Goal: Task Accomplishment & Management: Manage account settings

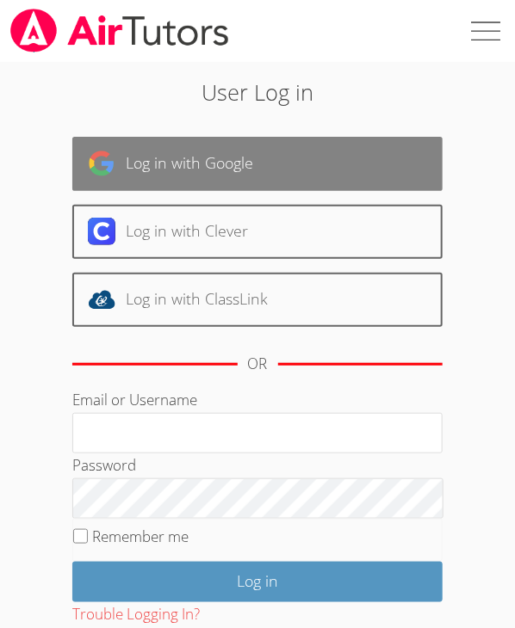
click at [381, 154] on link "Log in with Google" at bounding box center [257, 164] width 371 height 54
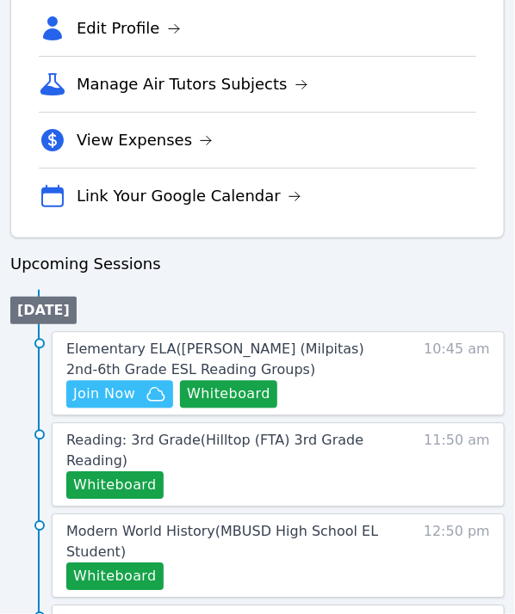
scroll to position [688, 0]
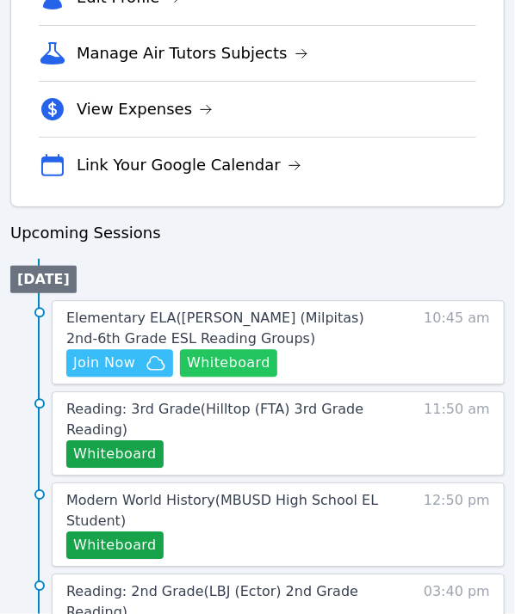
click at [269, 361] on button "Whiteboard" at bounding box center [228, 363] width 97 height 28
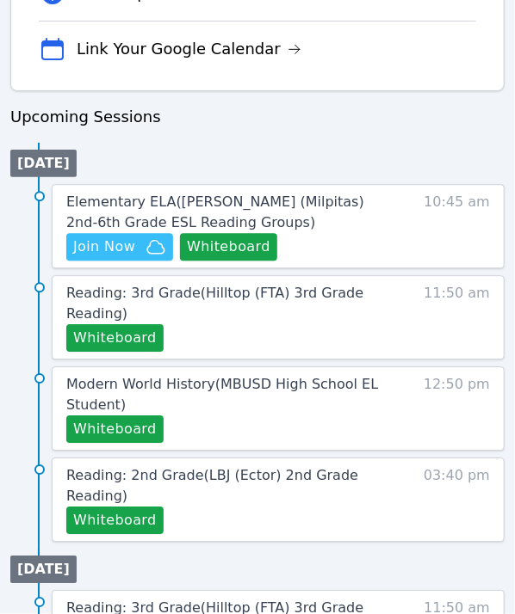
scroll to position [775, 0]
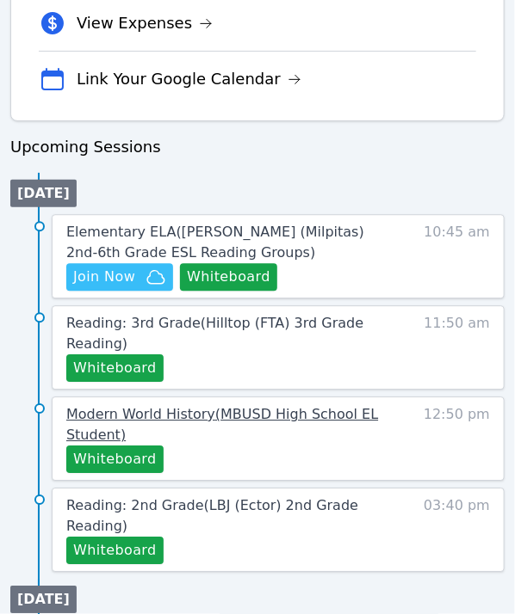
click at [87, 411] on span "Modern World History ( MBUSD High School EL Student )" at bounding box center [222, 424] width 312 height 37
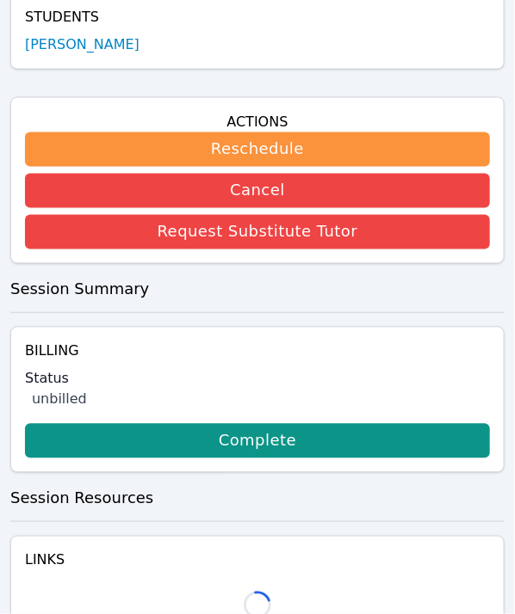
scroll to position [506, 0]
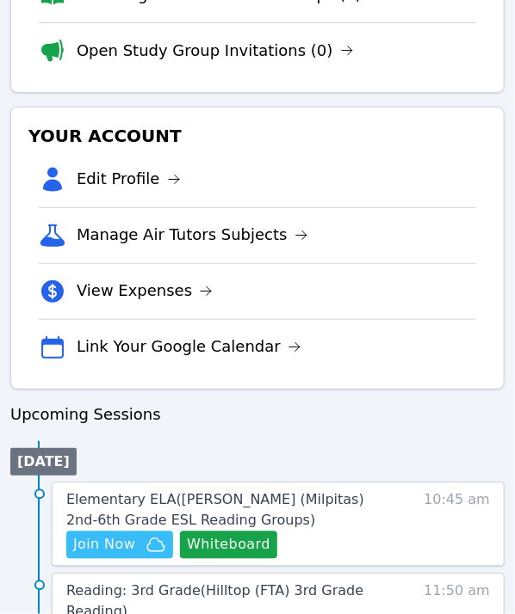
scroll to position [775, 0]
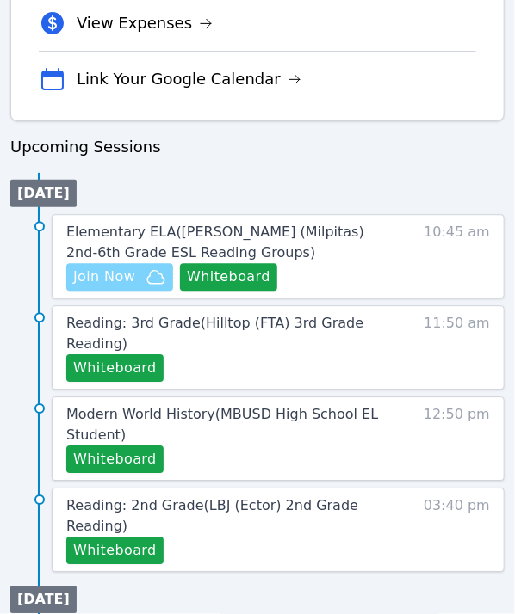
click at [120, 268] on span "Join Now" at bounding box center [104, 277] width 62 height 21
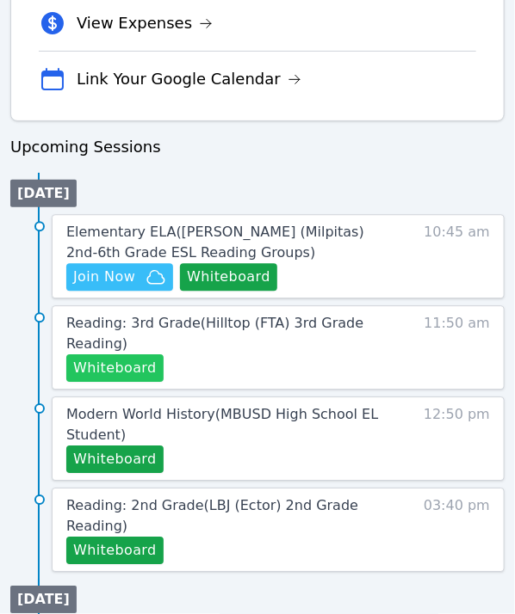
click at [130, 359] on button "Whiteboard" at bounding box center [114, 369] width 97 height 28
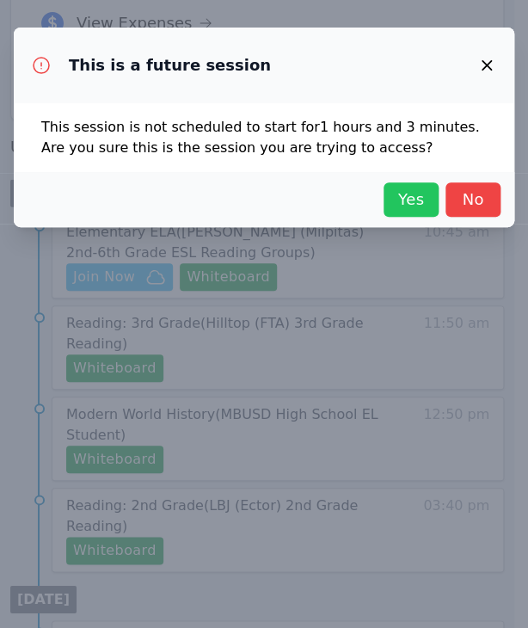
click at [407, 192] on span "Yes" at bounding box center [411, 200] width 38 height 24
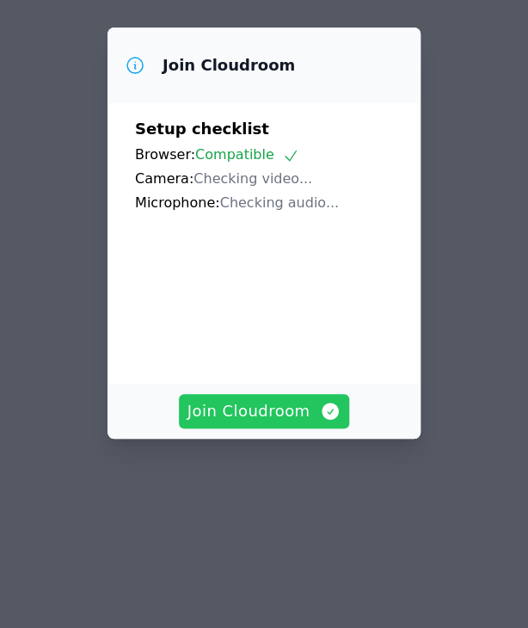
click at [281, 356] on video at bounding box center [264, 291] width 258 height 129
click at [323, 420] on icon "button" at bounding box center [331, 411] width 17 height 17
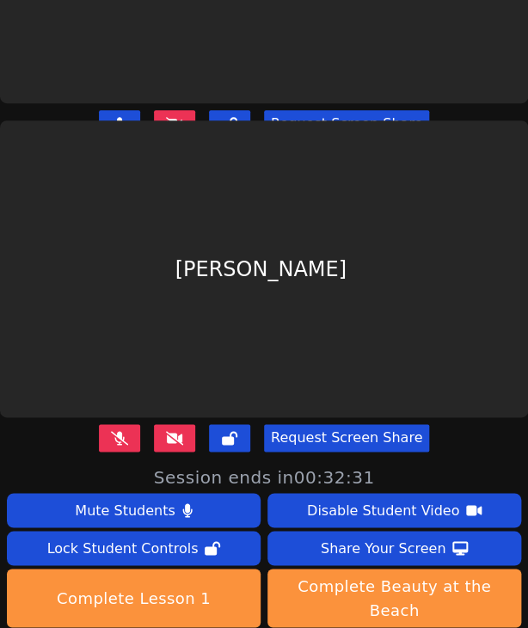
scroll to position [172, 0]
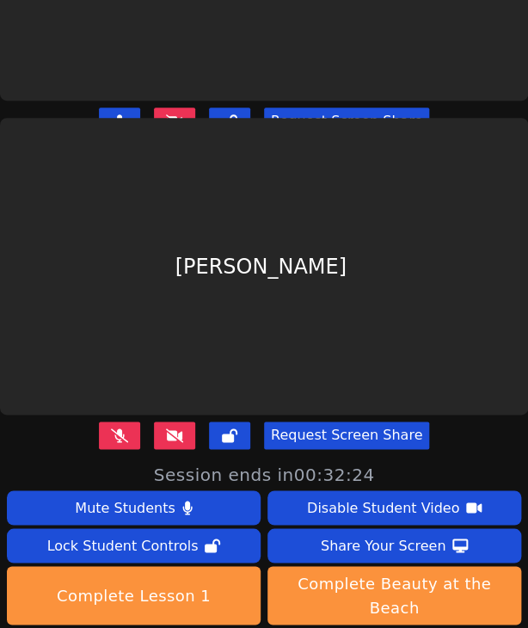
click at [114, 429] on icon at bounding box center [119, 436] width 17 height 14
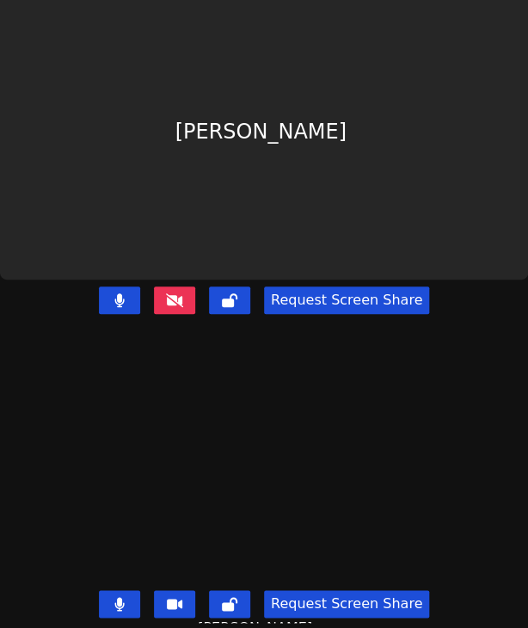
scroll to position [0, 0]
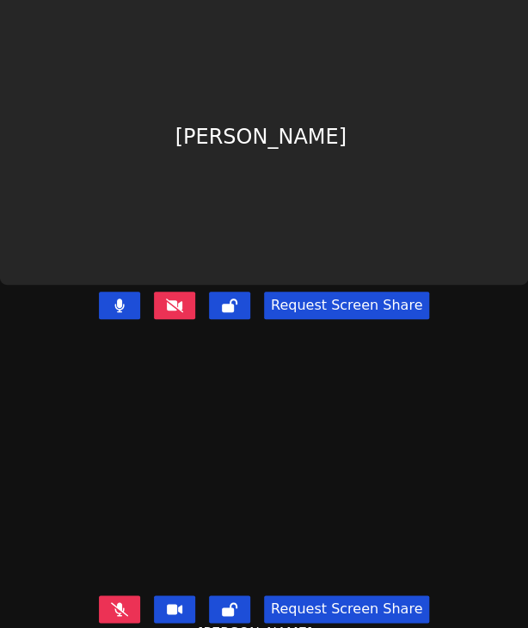
click at [111, 608] on icon at bounding box center [119, 609] width 17 height 14
click at [169, 292] on button at bounding box center [174, 306] width 41 height 28
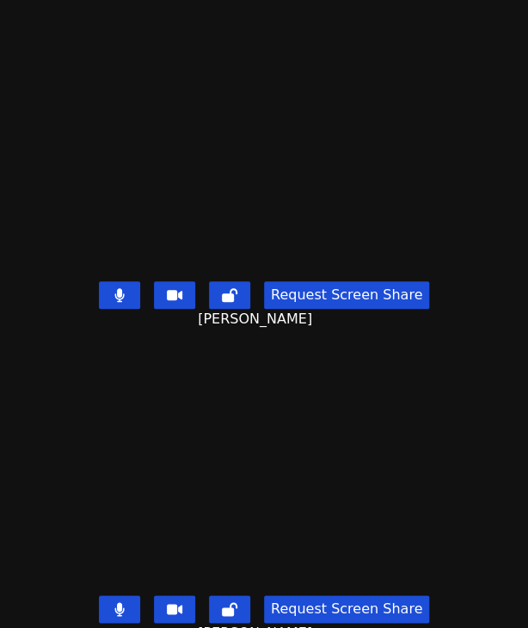
click at [227, 289] on icon at bounding box center [229, 295] width 15 height 14
click at [234, 596] on button at bounding box center [229, 610] width 41 height 28
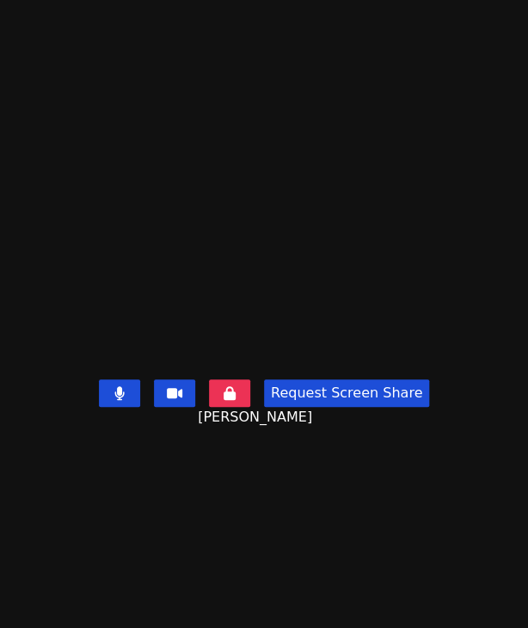
click at [448, 65] on main "Liam Caballero Santos Request Screen Share Liam Caballero Santos" at bounding box center [264, 314] width 528 height 628
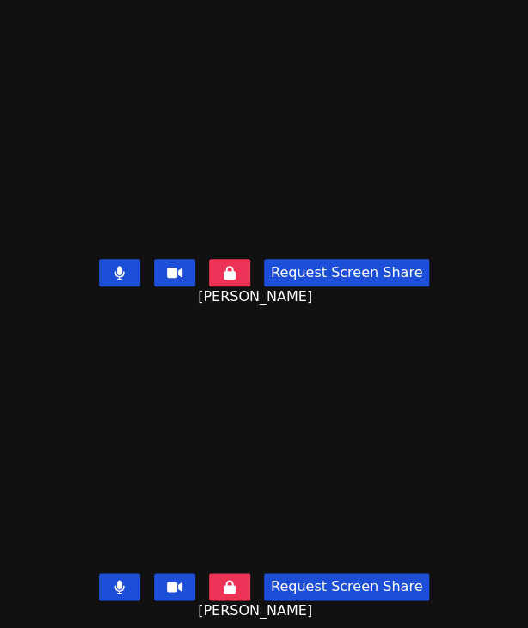
scroll to position [28, 0]
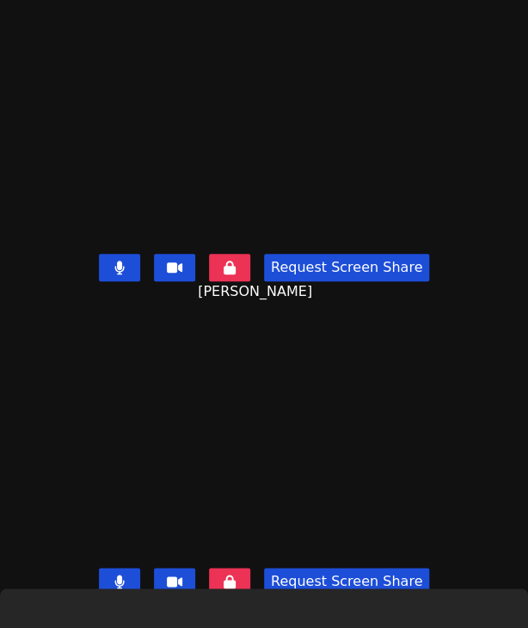
click at [114, 575] on icon at bounding box center [119, 582] width 10 height 14
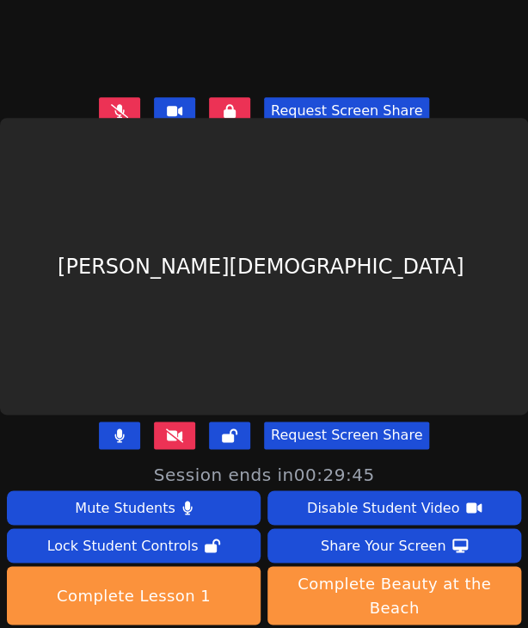
scroll to position [17, 0]
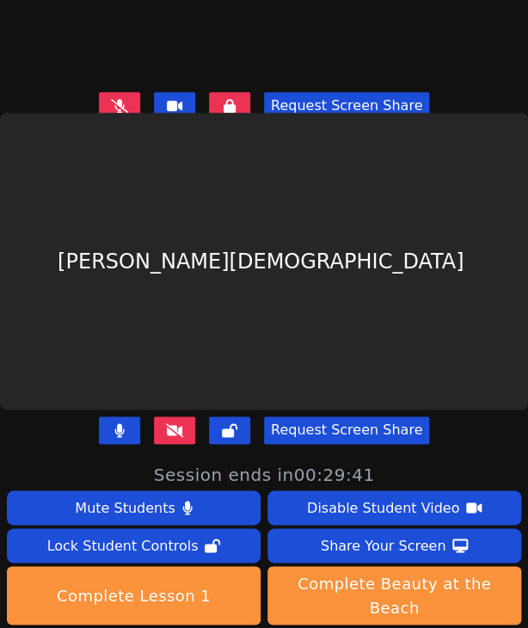
click at [159, 420] on button at bounding box center [174, 431] width 41 height 28
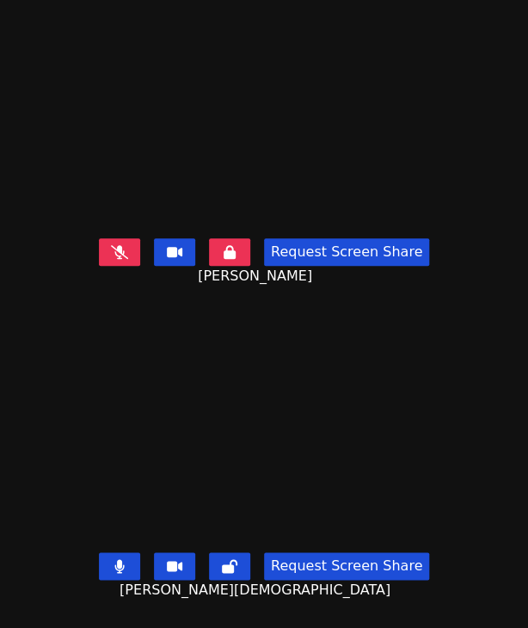
scroll to position [0, 0]
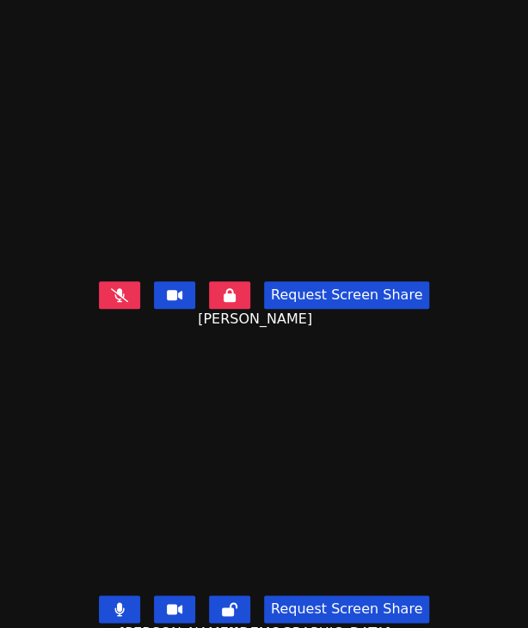
click at [128, 293] on button at bounding box center [119, 295] width 41 height 28
click at [108, 608] on button at bounding box center [119, 610] width 41 height 28
click at [234, 597] on button at bounding box center [229, 610] width 41 height 28
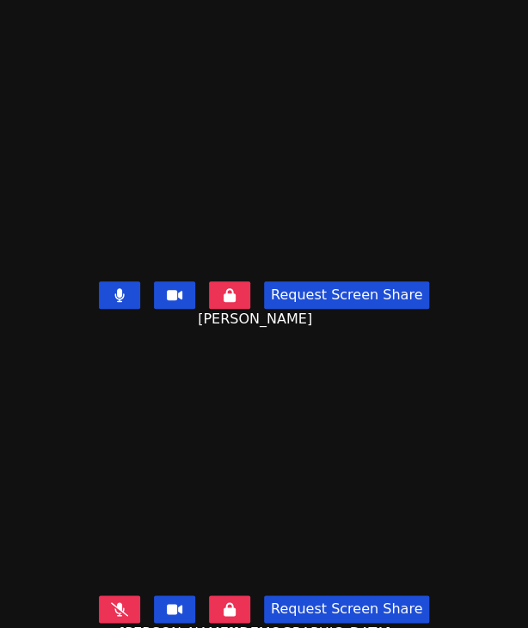
click at [120, 288] on icon at bounding box center [119, 295] width 10 height 14
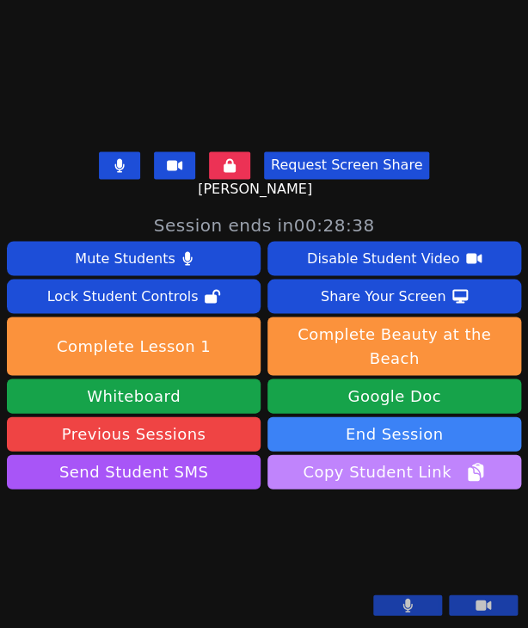
scroll to position [34, 0]
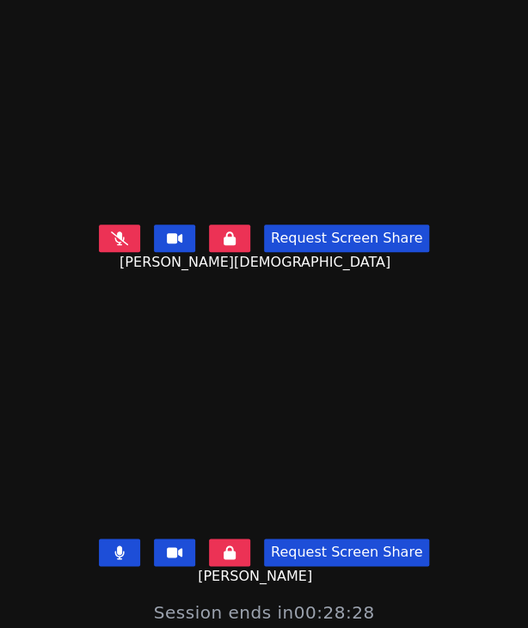
click at [130, 546] on button at bounding box center [119, 553] width 41 height 28
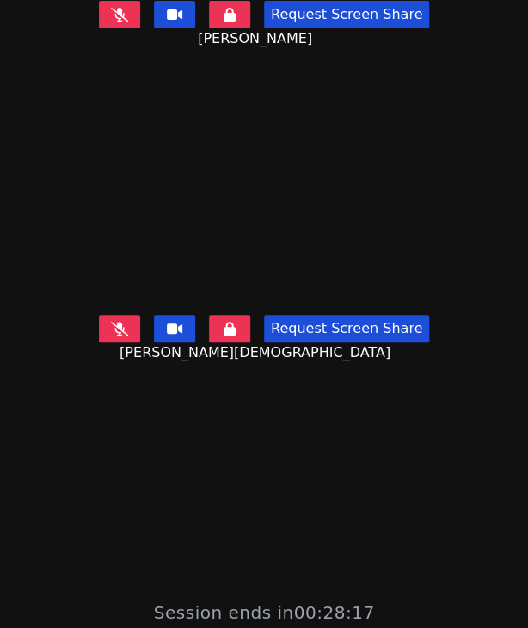
scroll to position [0, 0]
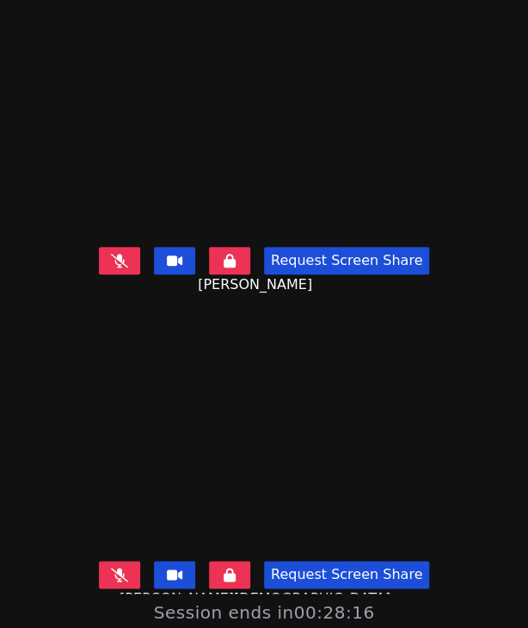
click at [107, 247] on button at bounding box center [119, 261] width 41 height 28
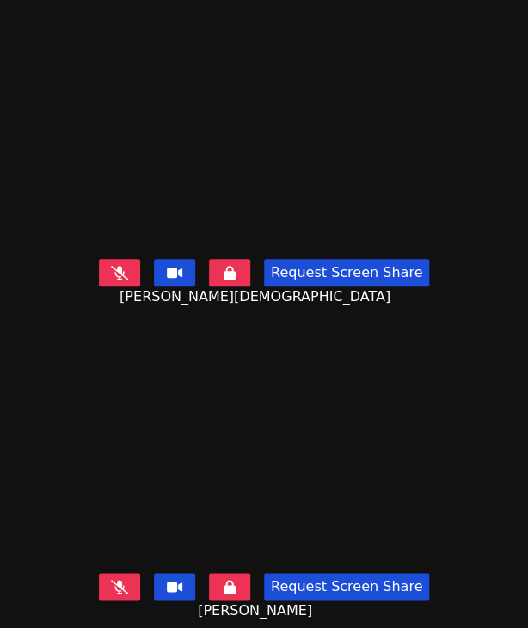
scroll to position [551, 0]
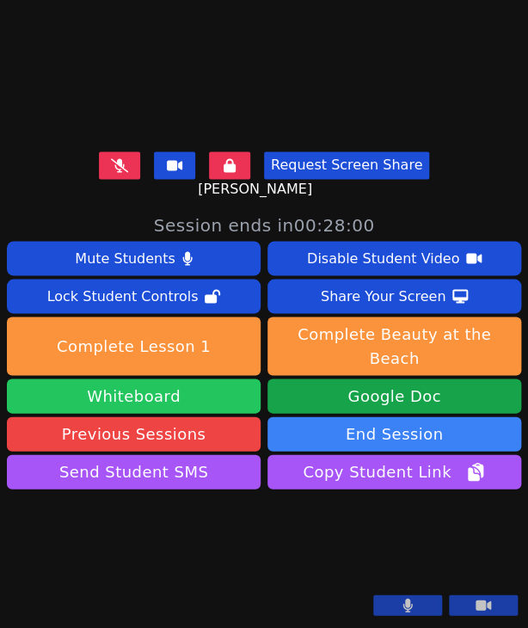
click at [140, 379] on button "Whiteboard" at bounding box center [134, 396] width 254 height 34
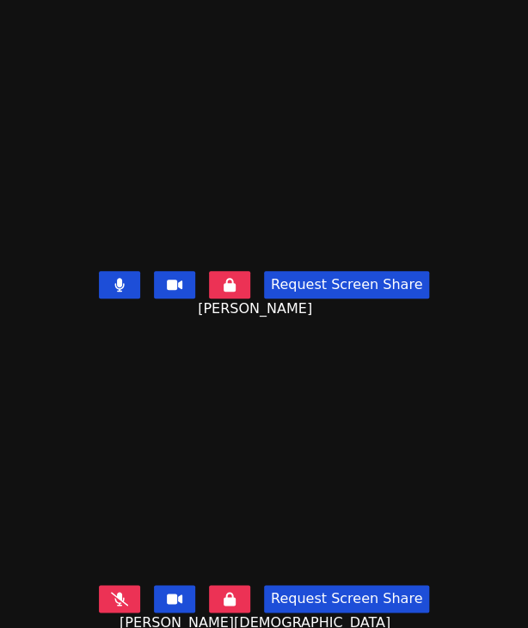
scroll to position [0, 0]
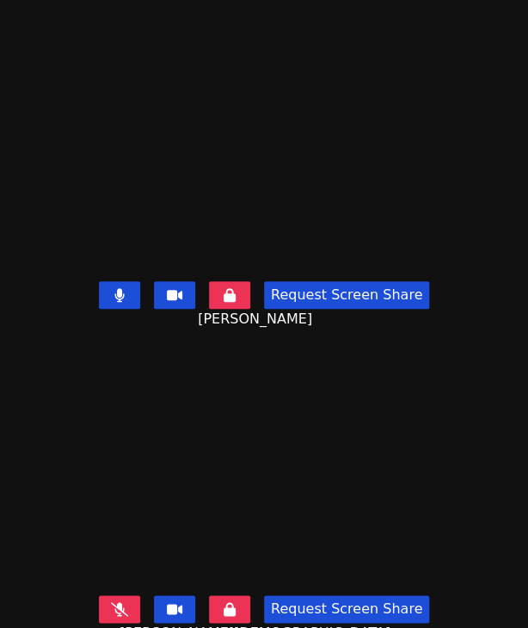
click at [113, 608] on button at bounding box center [119, 610] width 41 height 28
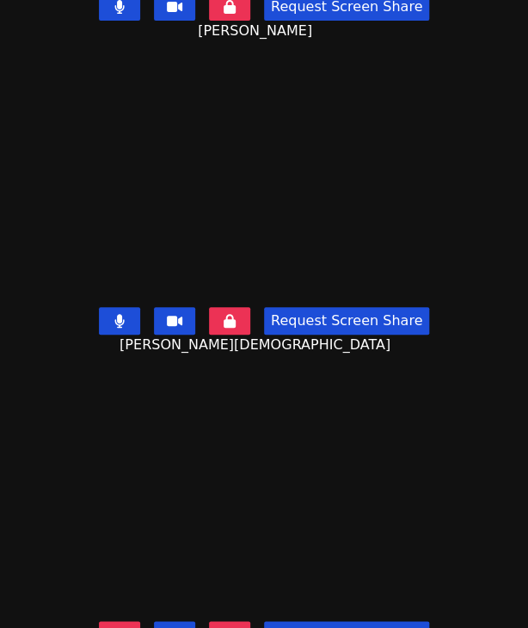
scroll to position [342, 0]
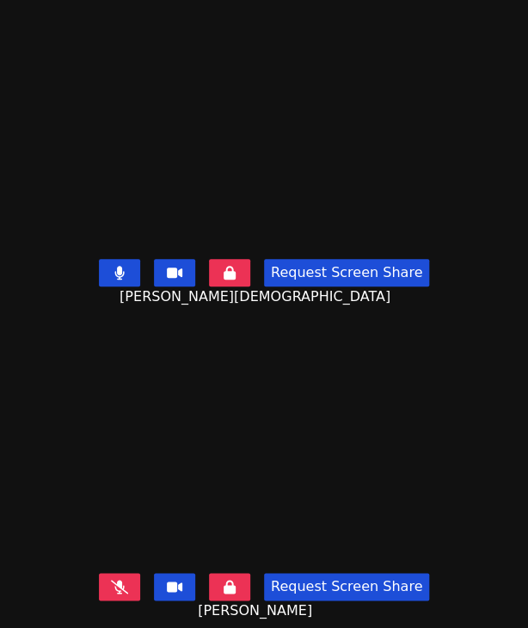
click at [114, 266] on icon at bounding box center [119, 273] width 10 height 14
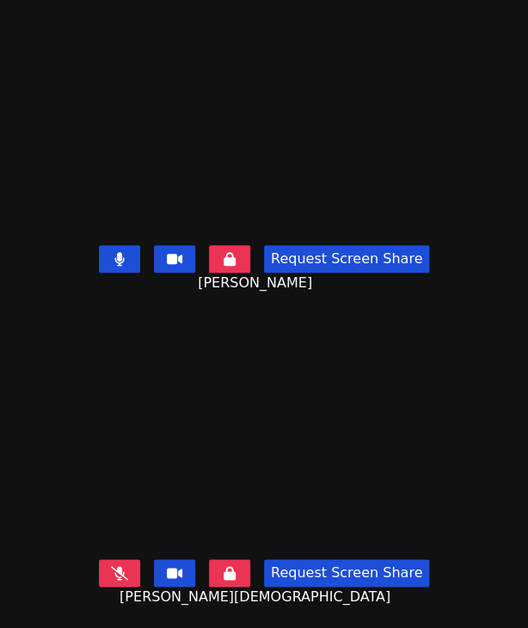
scroll to position [86, 0]
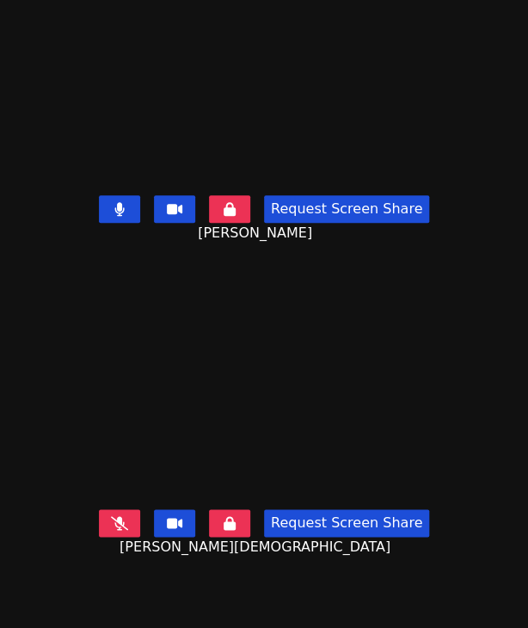
click at [120, 516] on icon at bounding box center [119, 523] width 17 height 14
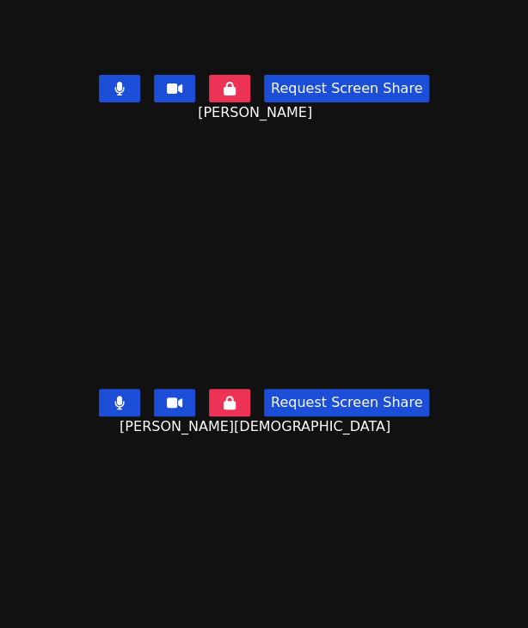
scroll to position [258, 0]
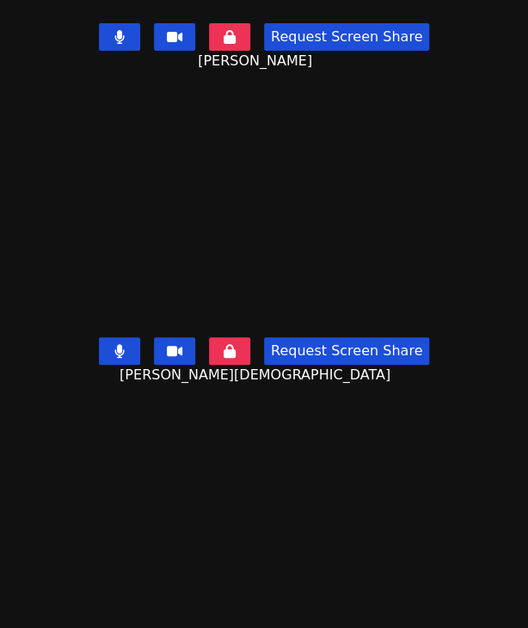
click at [114, 30] on icon at bounding box center [119, 37] width 10 height 14
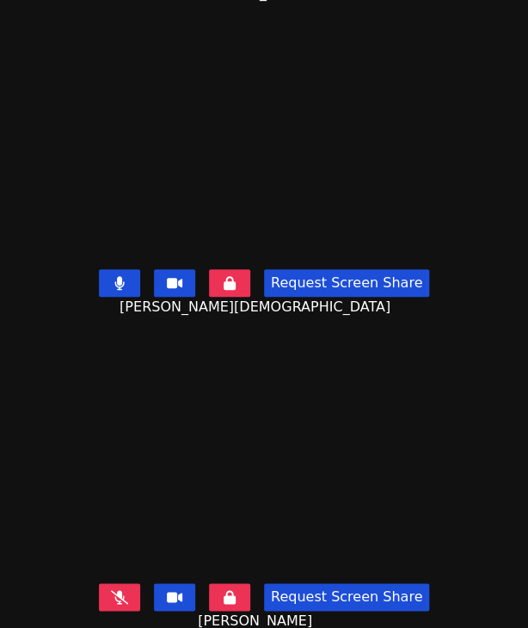
scroll to position [342, 0]
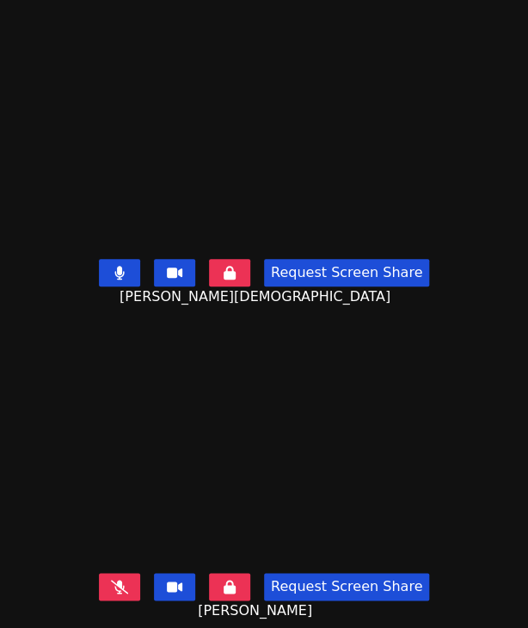
click at [114, 266] on icon at bounding box center [118, 273] width 9 height 14
click at [112, 266] on icon at bounding box center [119, 273] width 17 height 14
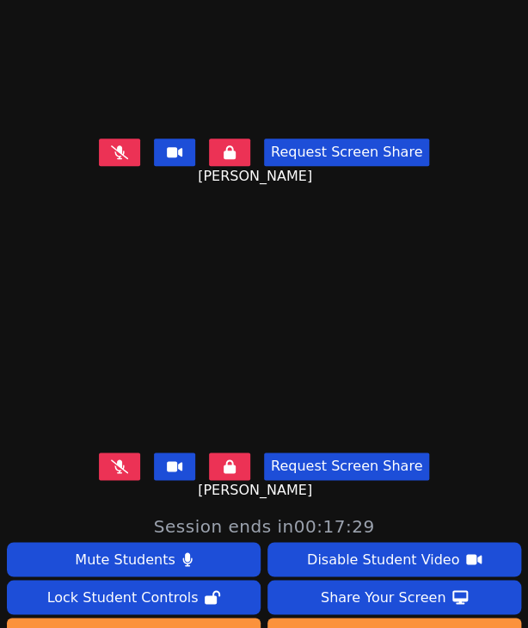
scroll to position [120, 0]
click at [115, 460] on icon at bounding box center [119, 467] width 17 height 14
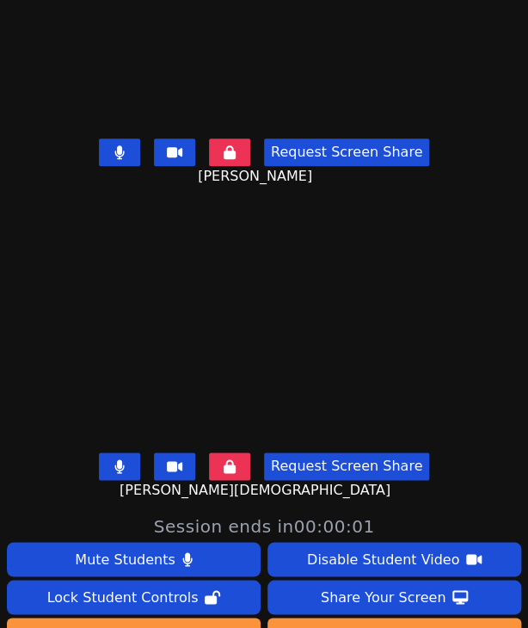
scroll to position [0, 0]
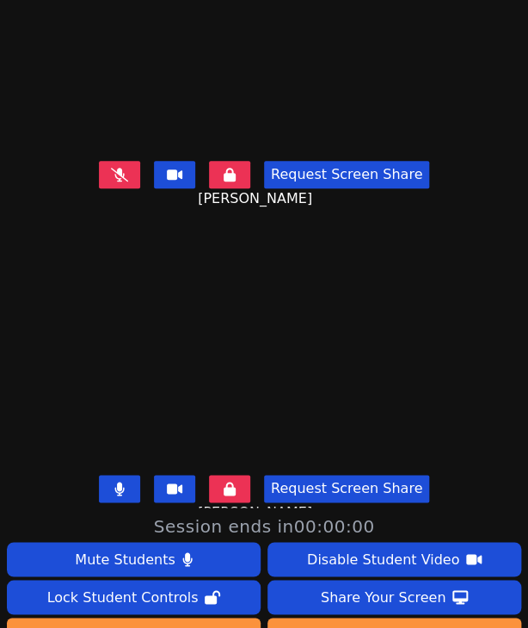
click at [107, 166] on button at bounding box center [119, 175] width 41 height 28
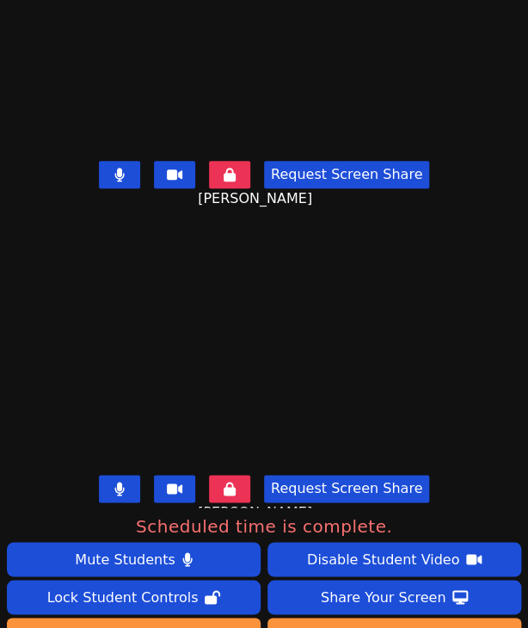
click at [107, 166] on button at bounding box center [119, 175] width 41 height 28
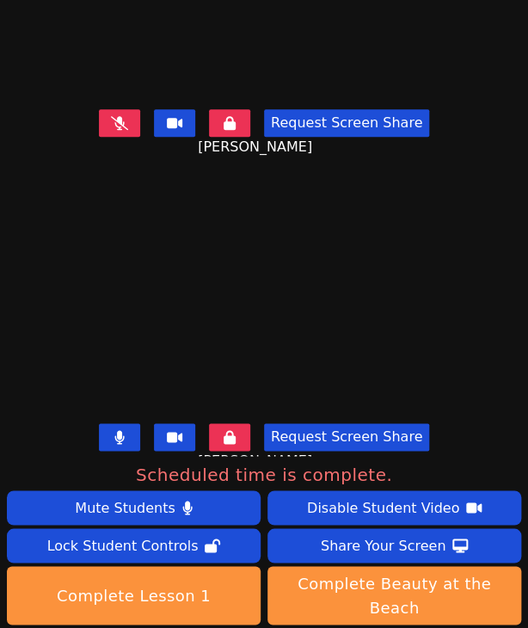
click at [120, 116] on icon at bounding box center [119, 123] width 17 height 14
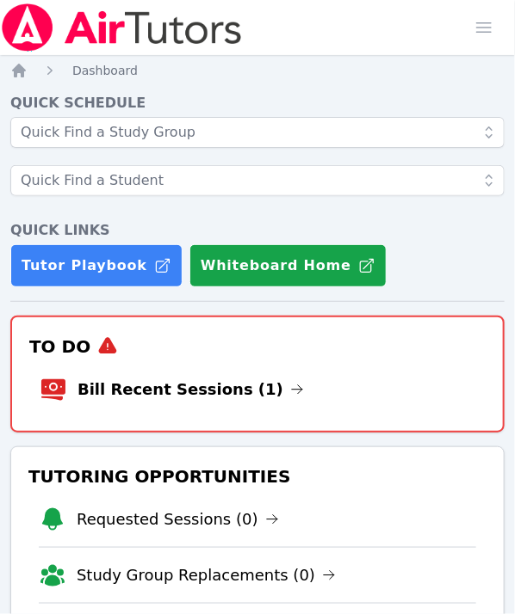
click at [177, 366] on li "Bill Recent Sessions (1)" at bounding box center [257, 389] width 435 height 55
click at [176, 390] on link "Bill Recent Sessions (1)" at bounding box center [190, 390] width 226 height 24
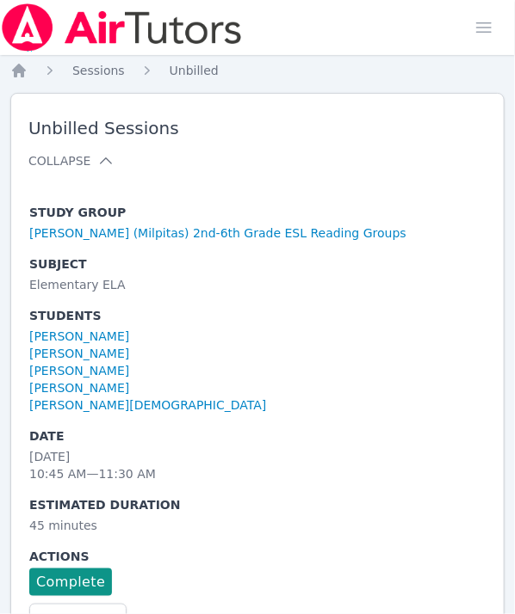
scroll to position [65, 0]
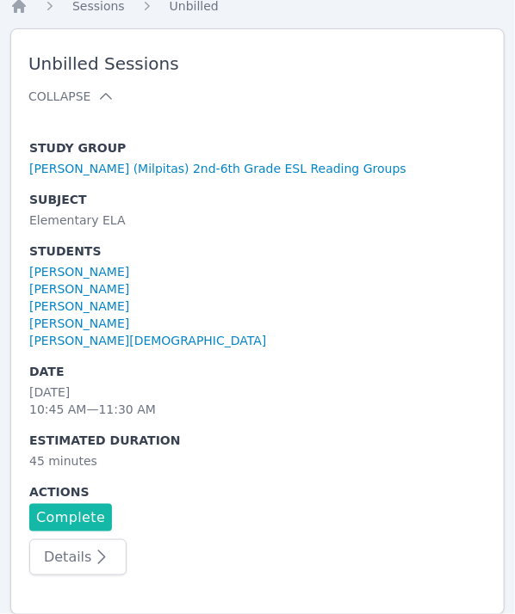
click at [75, 507] on link "Complete" at bounding box center [70, 518] width 83 height 28
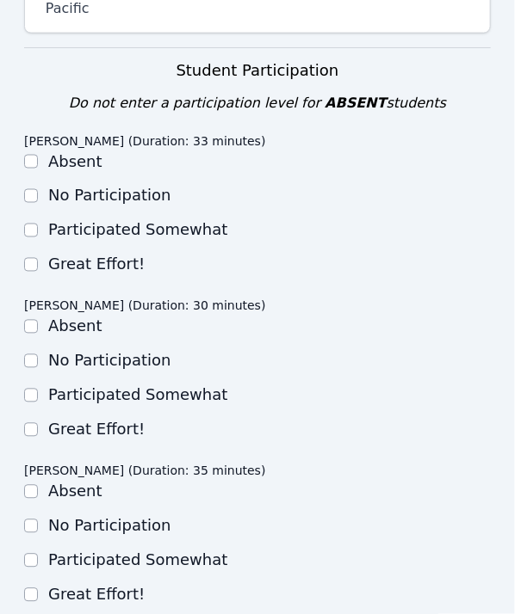
scroll to position [667, 0]
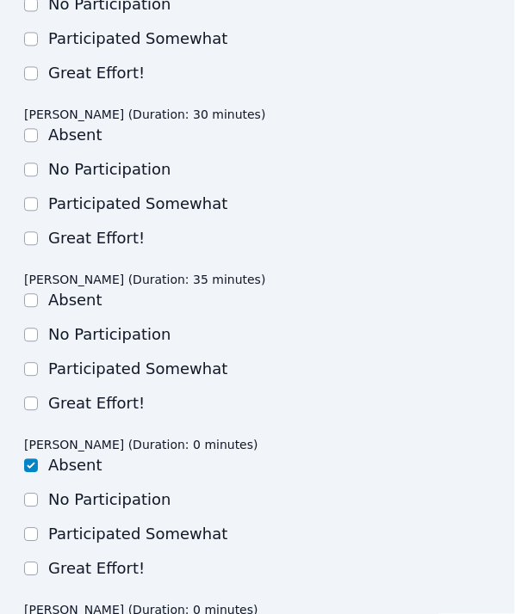
click at [33, 231] on div "Ayaan Jain (Duration: 30 minutes) Absent No Participation Participated Somewhat…" at bounding box center [257, 181] width 466 height 155
click at [32, 228] on div at bounding box center [31, 238] width 14 height 21
click at [34, 397] on input "Great Effort!" at bounding box center [31, 404] width 14 height 14
checkbox input "true"
click at [36, 228] on div at bounding box center [31, 238] width 14 height 21
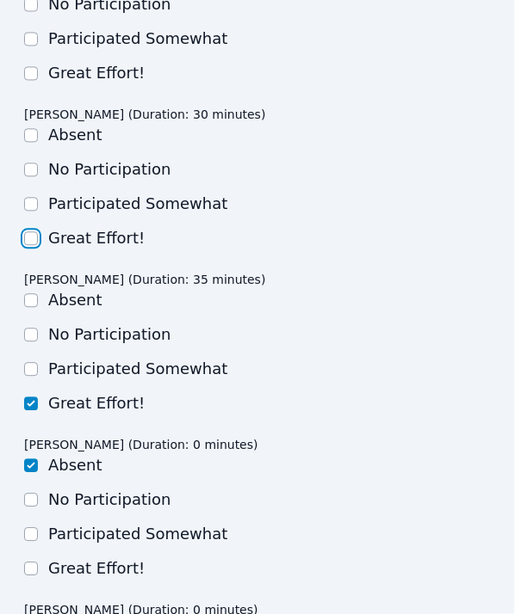
click at [28, 232] on input "Great Effort!" at bounding box center [31, 239] width 14 height 14
checkbox input "true"
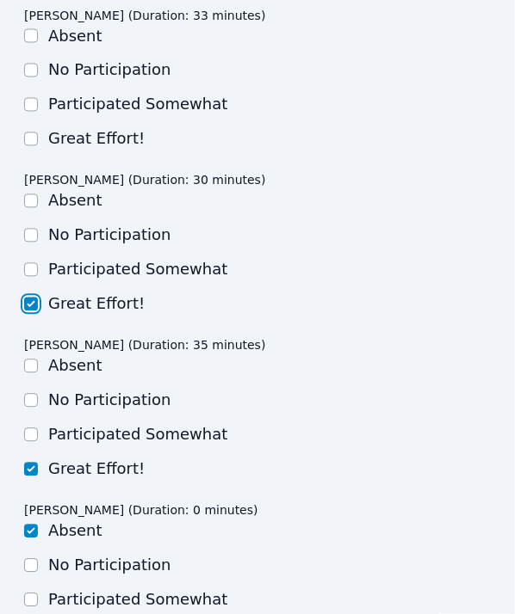
scroll to position [495, 0]
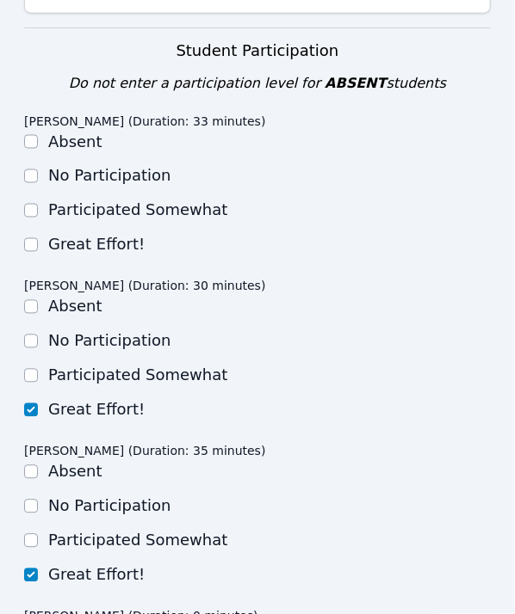
click at [31, 238] on input "Great Effort!" at bounding box center [31, 245] width 14 height 14
checkbox input "true"
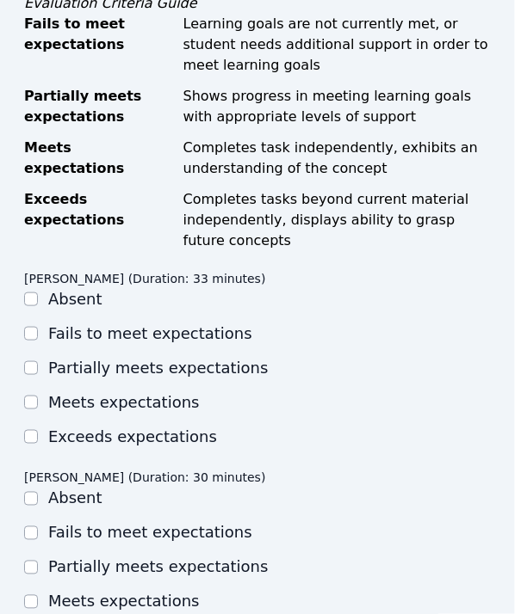
scroll to position [1528, 0]
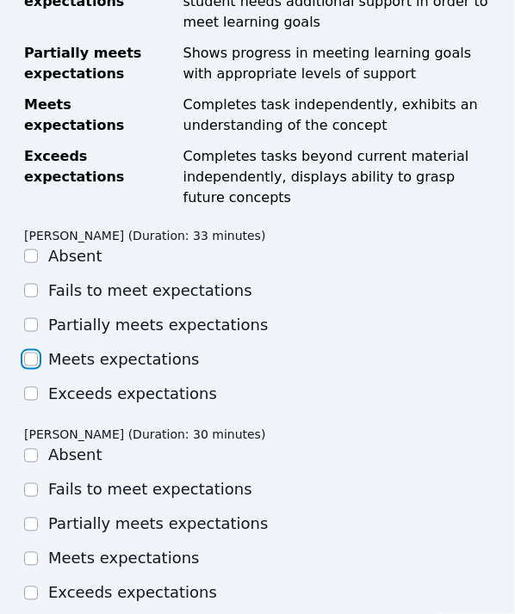
click at [28, 353] on input "Meets expectations" at bounding box center [31, 360] width 14 height 14
checkbox input "true"
click at [31, 553] on input "Meets expectations" at bounding box center [31, 560] width 14 height 14
checkbox input "true"
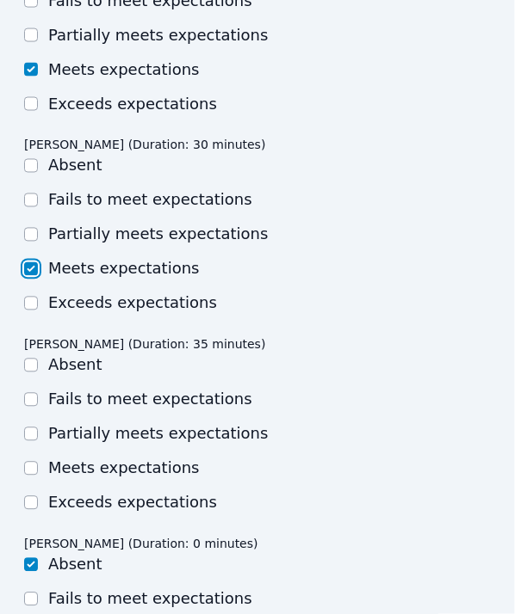
scroll to position [1872, 0]
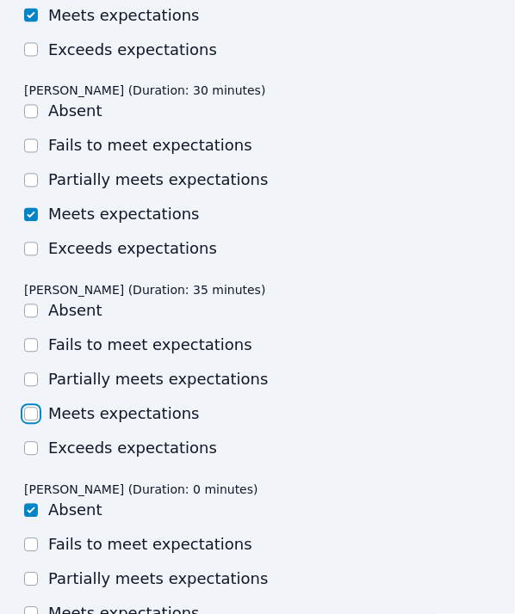
click at [34, 408] on input "Meets expectations" at bounding box center [31, 415] width 14 height 14
checkbox input "true"
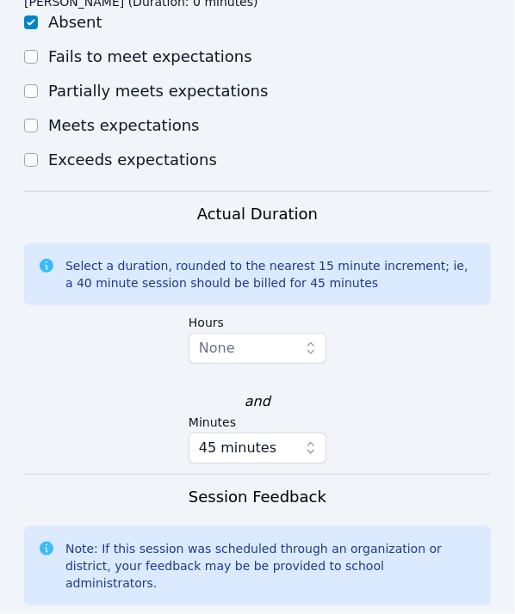
scroll to position [2919, 0]
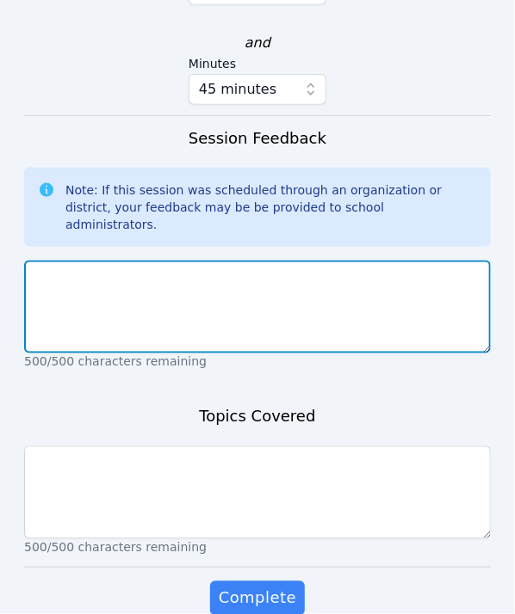
click at [157, 276] on textarea at bounding box center [257, 307] width 466 height 93
type textarea "Super hard working and focused"
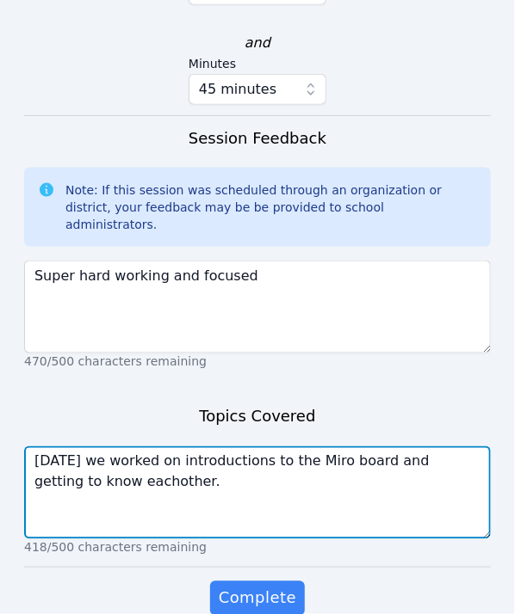
click at [97, 450] on textarea "Today we worked on introductions to the Miro board and getting to know eachothe…" at bounding box center [257, 493] width 466 height 93
type textarea "Today we worked on introductions to the Miro board and getting to know each oth…"
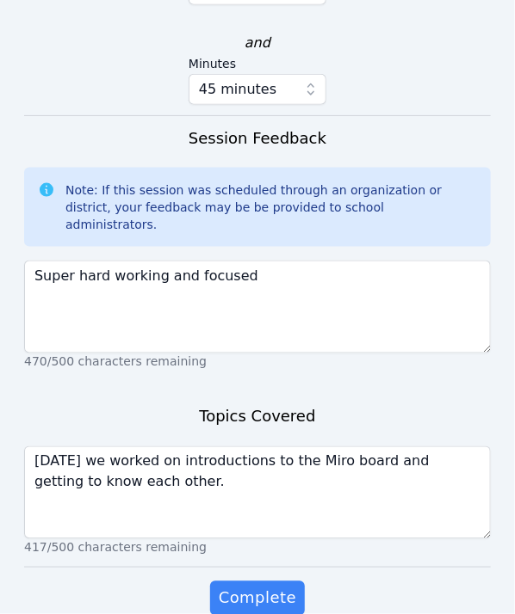
click at [303, 582] on div "Complete" at bounding box center [257, 616] width 466 height 69
click at [275, 587] on span "Complete" at bounding box center [257, 599] width 77 height 24
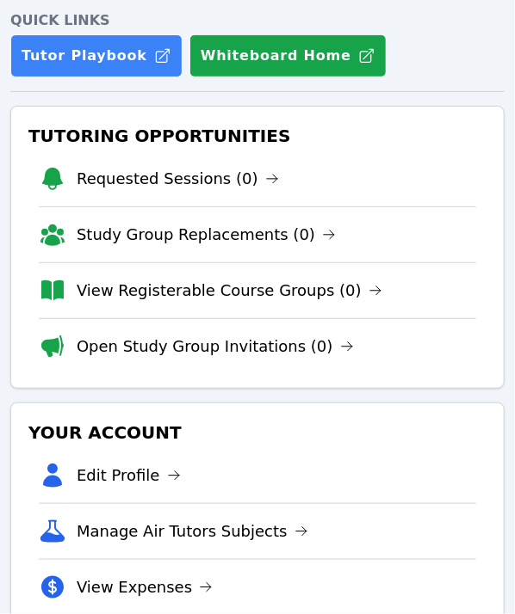
scroll to position [602, 0]
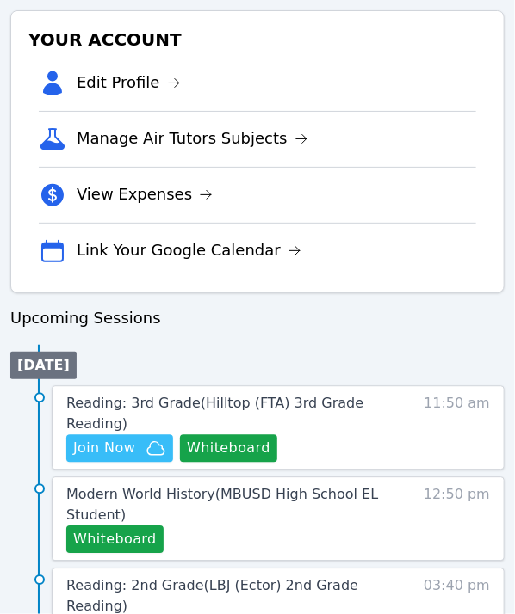
click at [466, 607] on span "03:40 pm" at bounding box center [456, 611] width 66 height 69
click at [213, 448] on button "Whiteboard" at bounding box center [228, 449] width 97 height 28
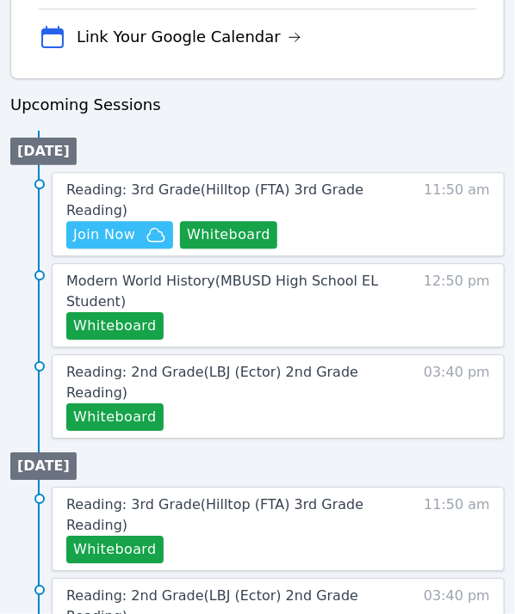
scroll to position [861, 0]
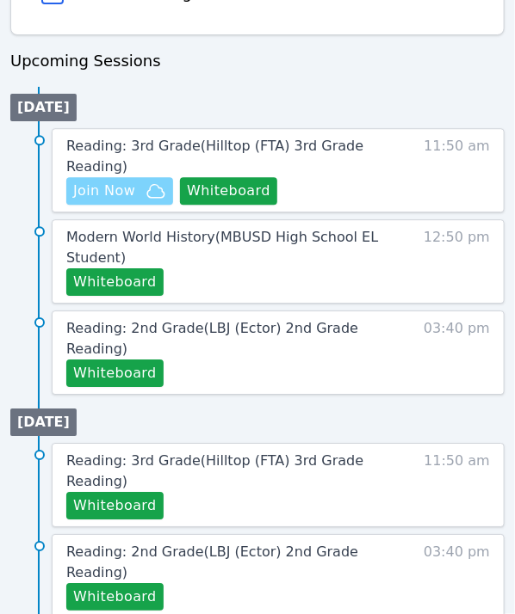
click at [101, 188] on span "Join Now" at bounding box center [104, 191] width 62 height 21
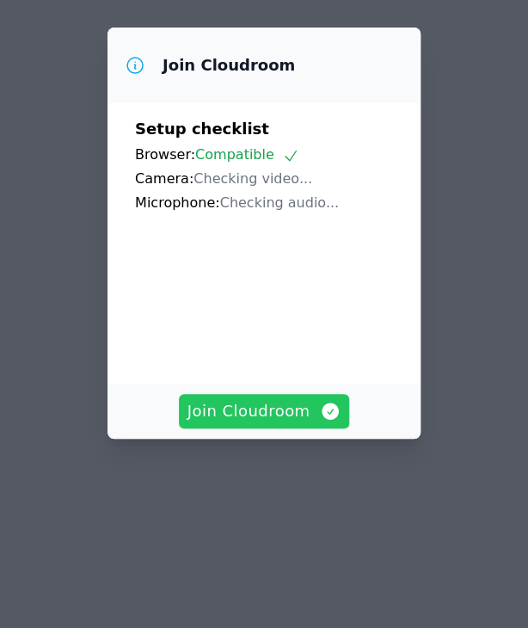
click at [275, 399] on span "Join Cloudroom" at bounding box center [265, 411] width 154 height 24
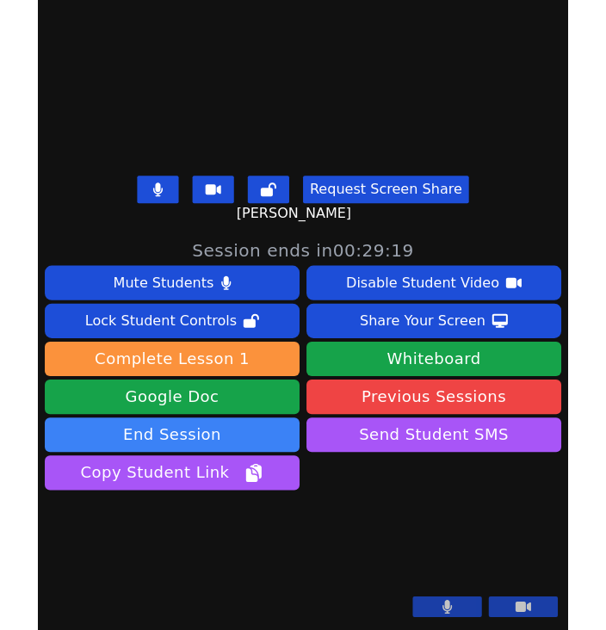
scroll to position [551, 0]
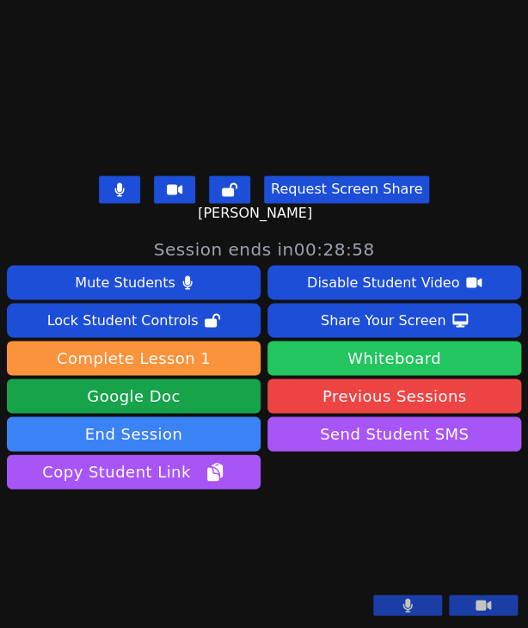
click at [355, 341] on button "Whiteboard" at bounding box center [395, 358] width 254 height 34
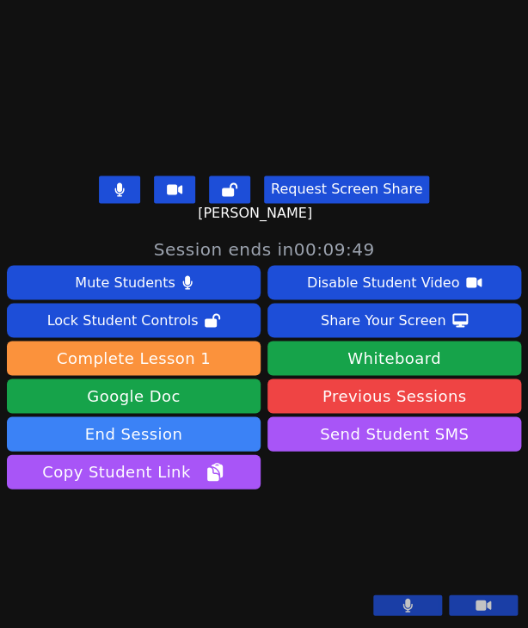
scroll to position [120, 0]
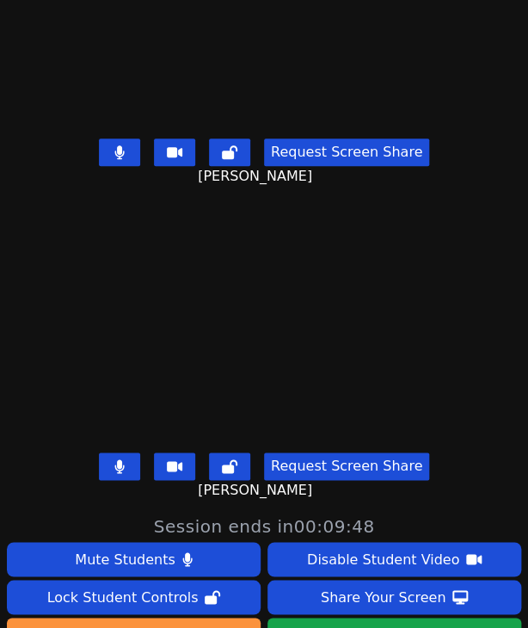
click at [114, 139] on button at bounding box center [119, 153] width 41 height 28
click at [114, 460] on icon at bounding box center [119, 467] width 10 height 14
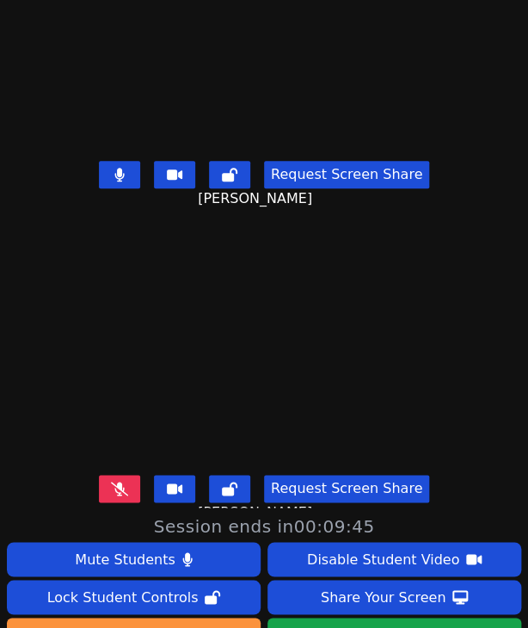
click at [121, 162] on button at bounding box center [119, 175] width 41 height 28
click at [114, 168] on icon at bounding box center [119, 175] width 10 height 14
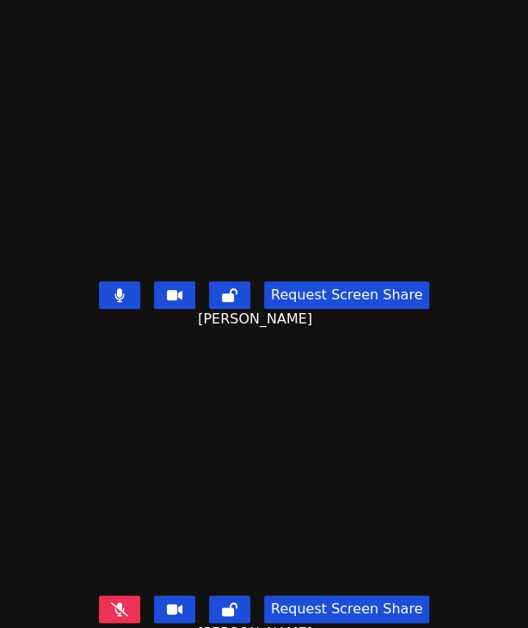
click at [128, 289] on button at bounding box center [119, 295] width 41 height 28
click at [232, 288] on icon at bounding box center [229, 295] width 15 height 14
click at [107, 289] on button at bounding box center [119, 295] width 41 height 28
click at [224, 288] on icon at bounding box center [230, 295] width 12 height 14
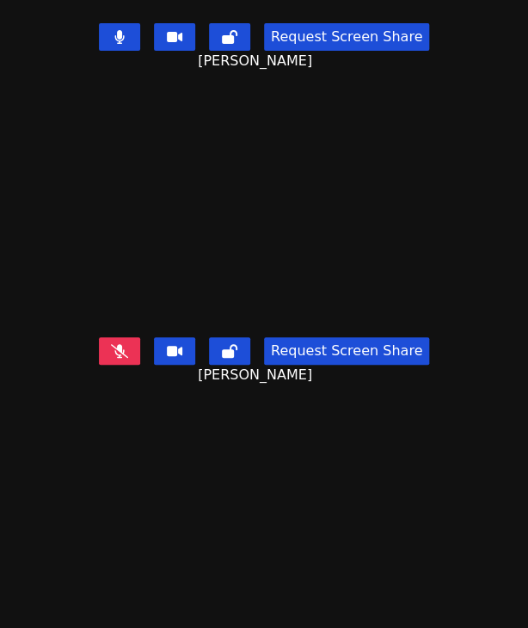
scroll to position [342, 0]
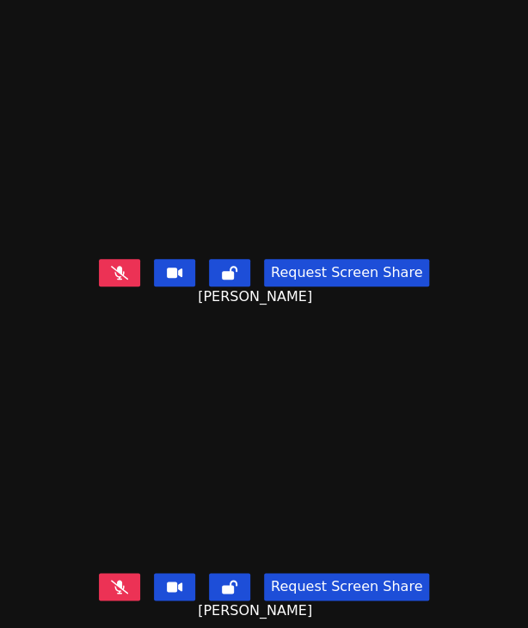
click at [120, 266] on icon at bounding box center [119, 273] width 17 height 14
click at [111, 580] on icon at bounding box center [119, 587] width 17 height 14
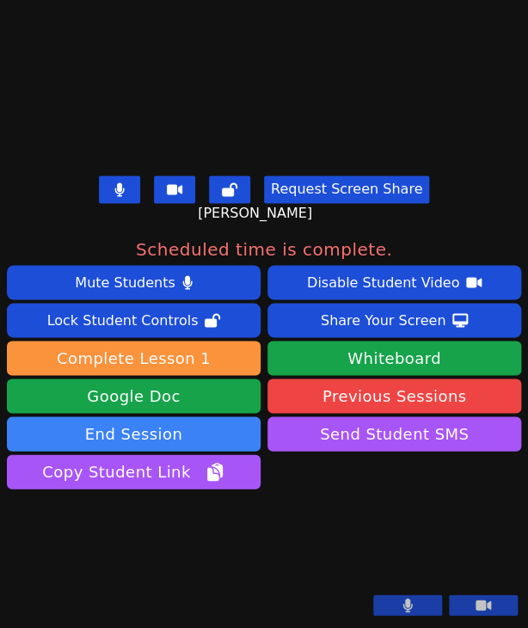
scroll to position [551, 0]
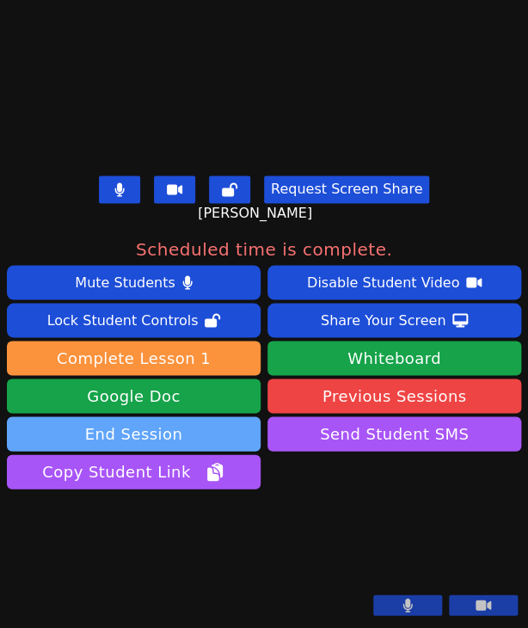
click at [120, 417] on button "End Session" at bounding box center [134, 434] width 254 height 34
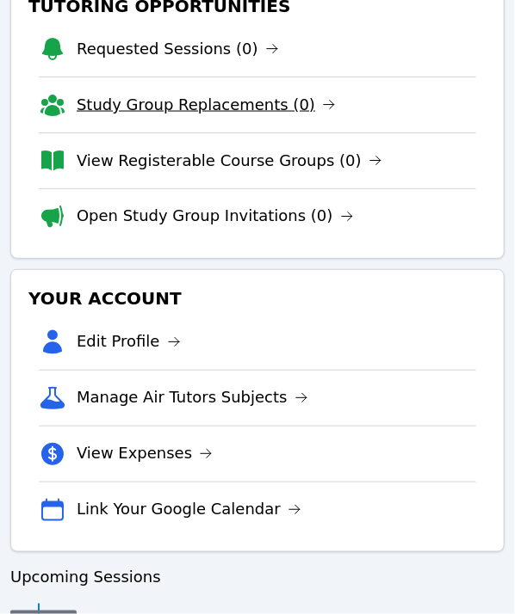
scroll to position [815, 0]
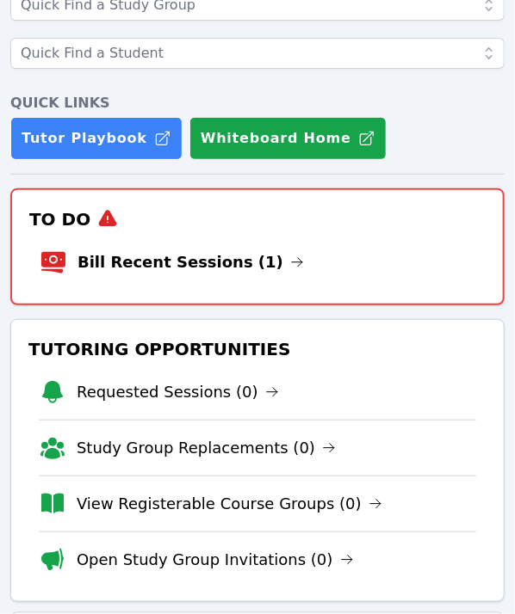
scroll to position [127, 0]
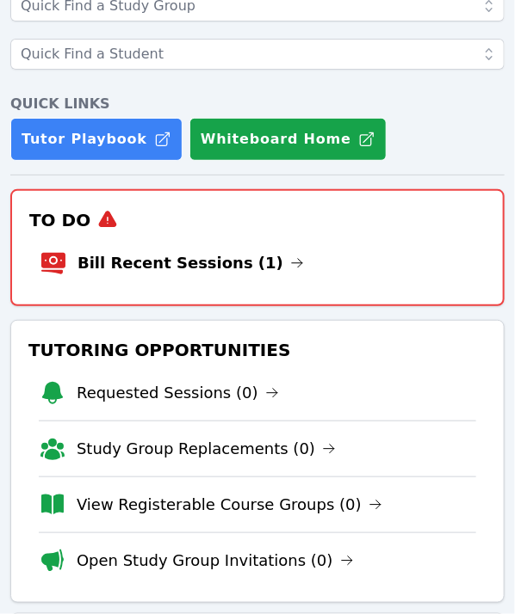
click at [180, 262] on link "Bill Recent Sessions (1)" at bounding box center [190, 263] width 226 height 24
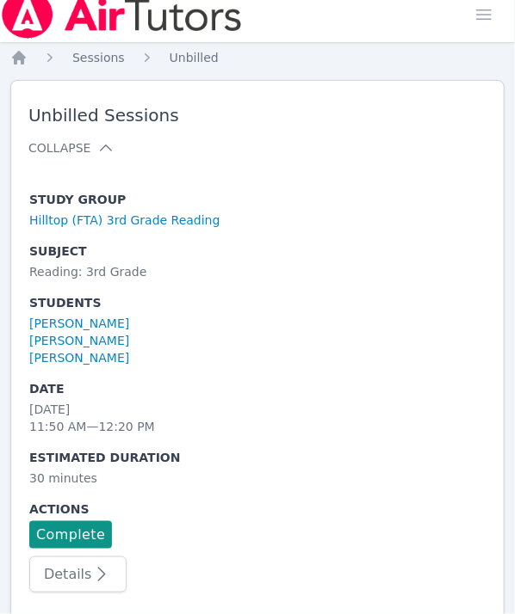
scroll to position [30, 0]
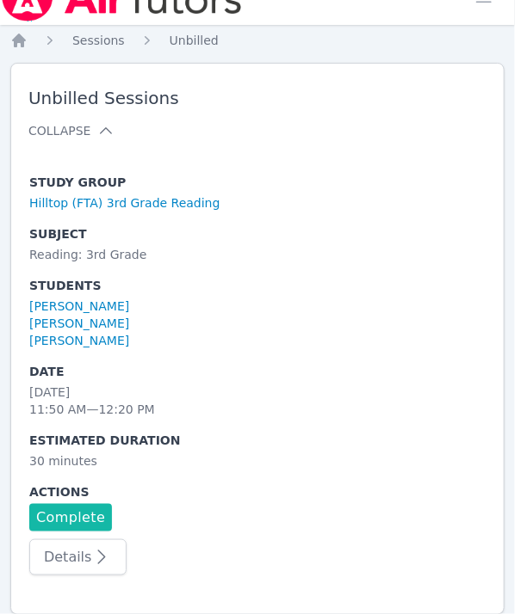
click at [84, 517] on link "Complete" at bounding box center [70, 518] width 83 height 28
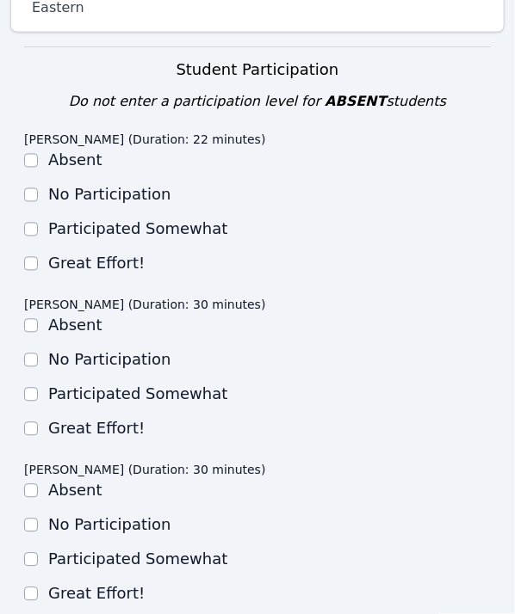
scroll to position [546, 0]
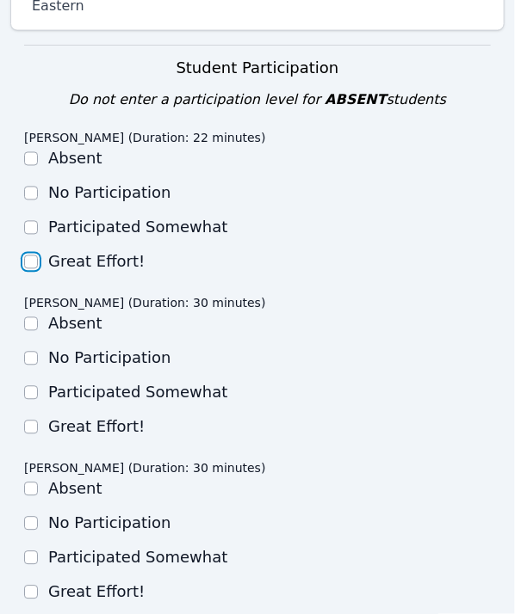
click at [32, 256] on input "Great Effort!" at bounding box center [31, 263] width 14 height 14
checkbox input "true"
click at [29, 421] on input "Great Effort!" at bounding box center [31, 428] width 14 height 14
checkbox input "true"
click at [28, 586] on input "Great Effort!" at bounding box center [31, 593] width 14 height 14
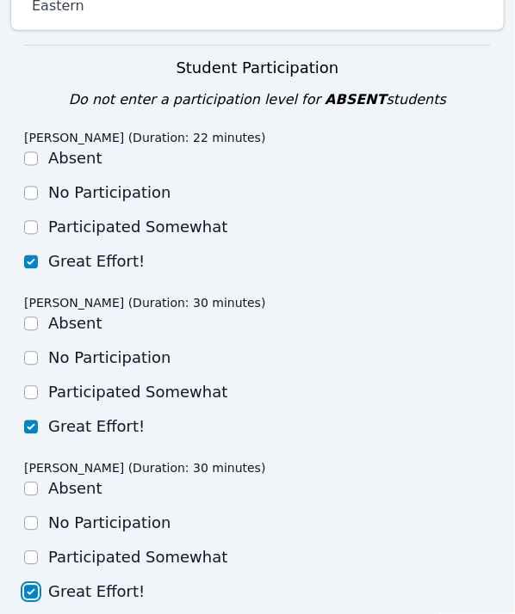
checkbox input "true"
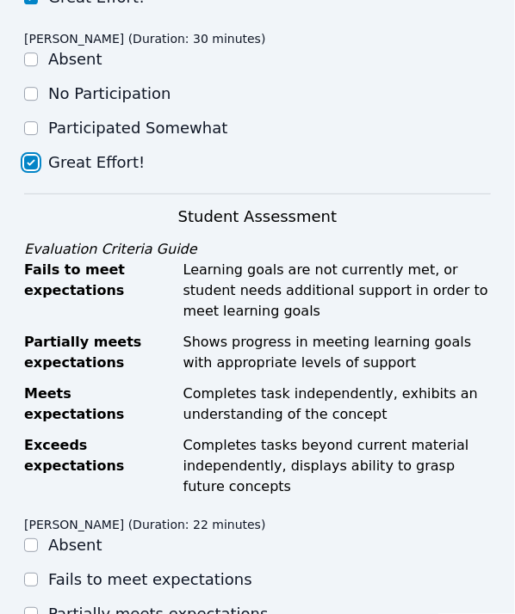
scroll to position [1235, 0]
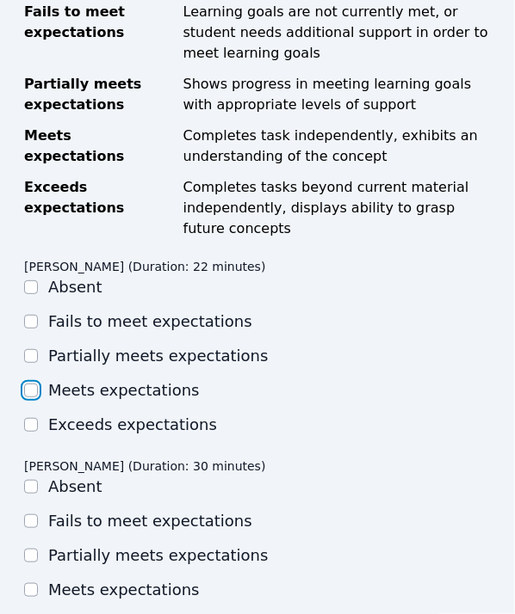
click at [28, 384] on input "Meets expectations" at bounding box center [31, 391] width 14 height 14
checkbox input "true"
click at [27, 583] on input "Meets expectations" at bounding box center [31, 590] width 14 height 14
checkbox input "true"
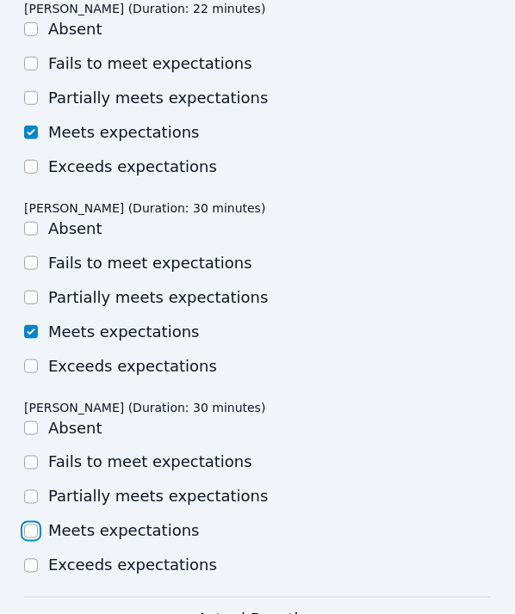
click at [30, 525] on input "Meets expectations" at bounding box center [31, 532] width 14 height 14
checkbox input "true"
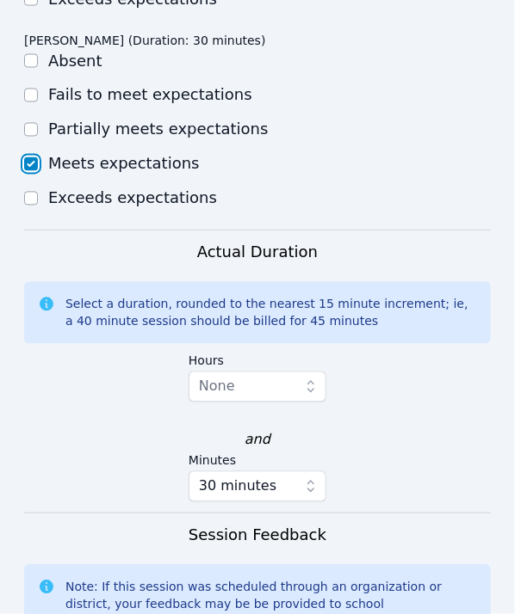
scroll to position [2010, 0]
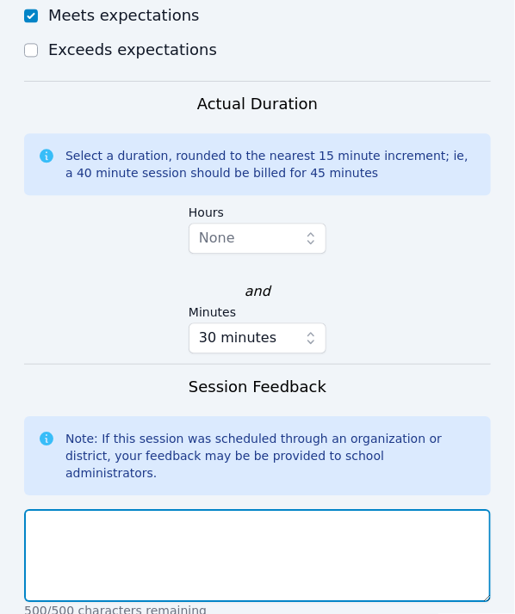
click at [145, 509] on textarea at bounding box center [257, 555] width 466 height 93
type textarea "Super hard working"
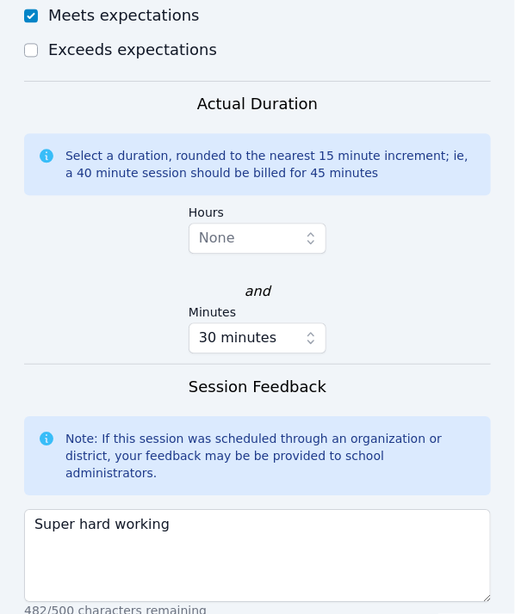
scroll to position [2203, 0]
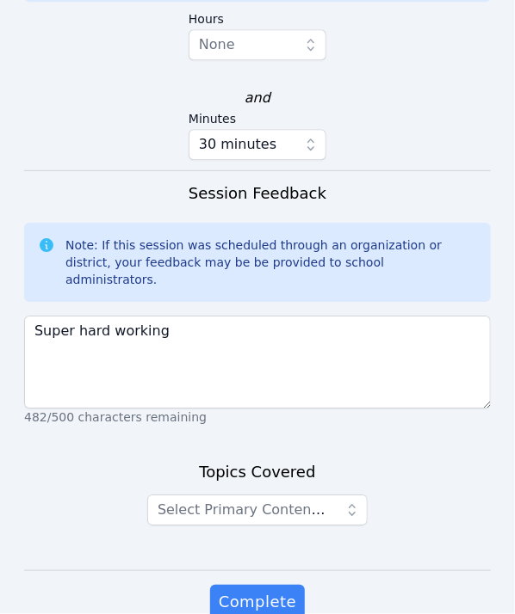
click at [207, 309] on div "Super hard working 482/500 characters remaining" at bounding box center [257, 367] width 466 height 117
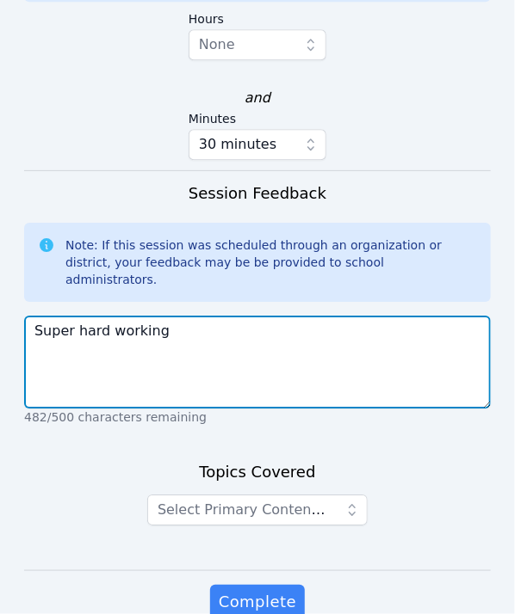
click at [207, 316] on textarea "Super hard working" at bounding box center [257, 362] width 466 height 93
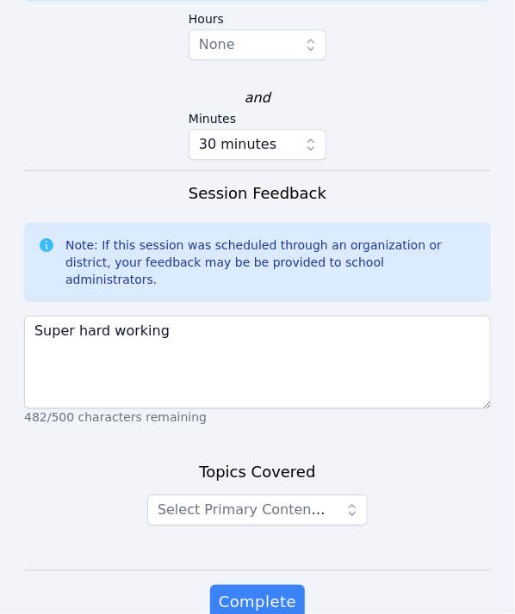
click at [313, 460] on div "Topics Covered Select Primary Content Focus" at bounding box center [257, 515] width 466 height 110
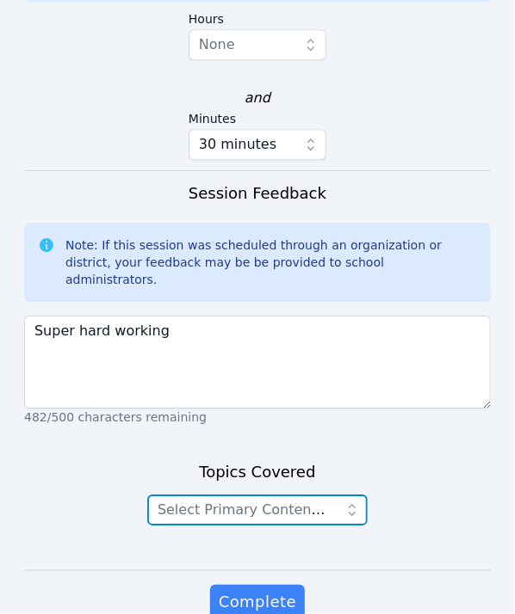
click at [299, 502] on span "Select Primary Content Focus" at bounding box center [258, 510] width 203 height 16
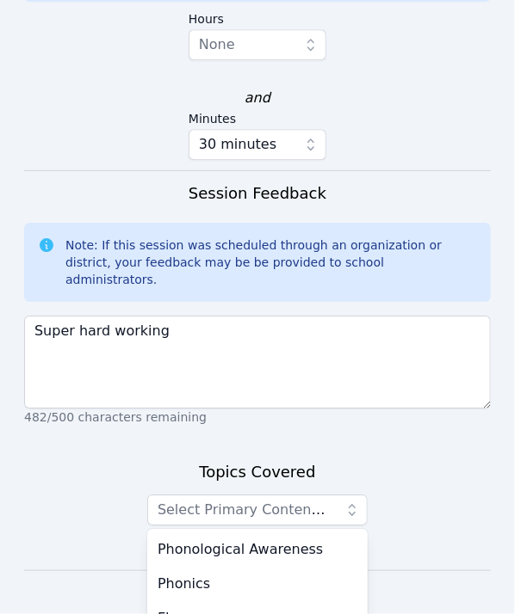
scroll to position [2257, 0]
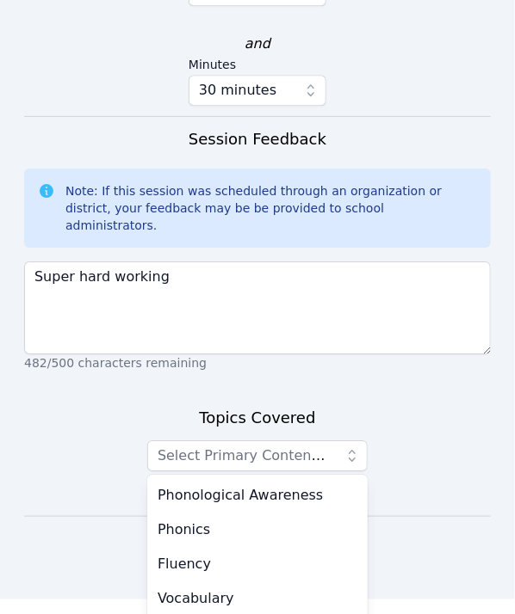
click at [96, 531] on div "Complete" at bounding box center [257, 565] width 466 height 69
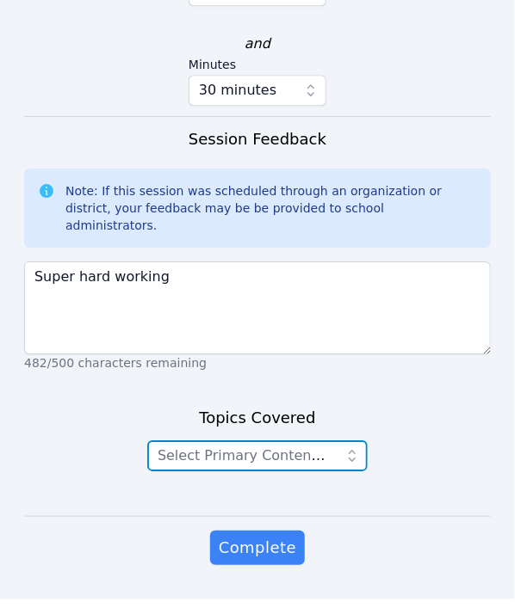
scroll to position [2203, 0]
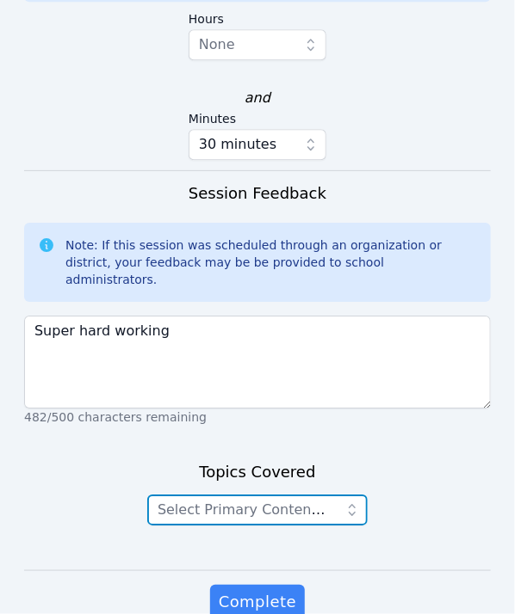
click at [194, 502] on span "Select Primary Content Focus" at bounding box center [258, 510] width 203 height 16
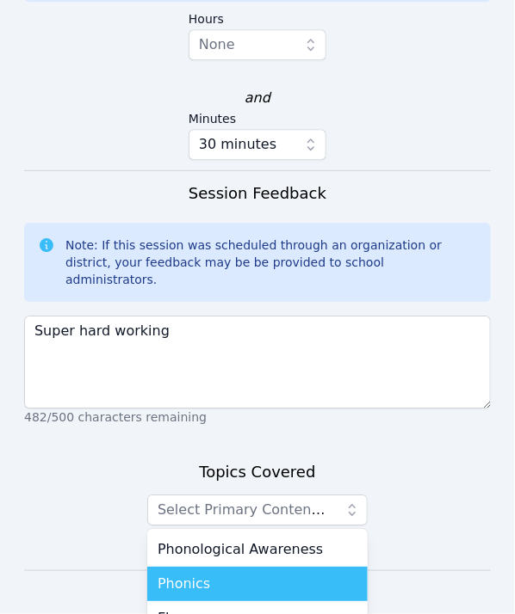
scroll to position [2257, 0]
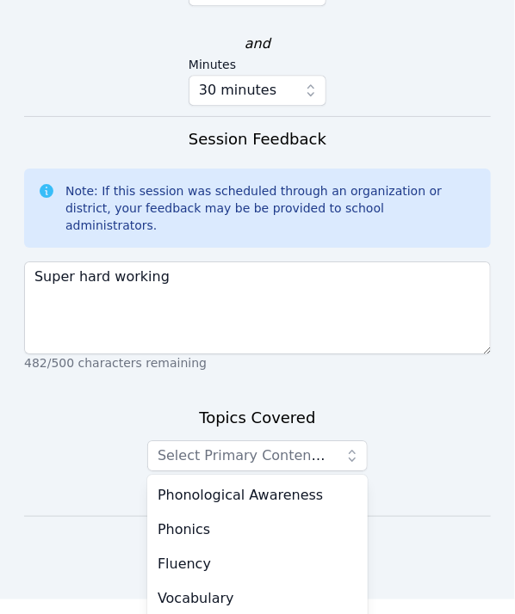
click at [130, 411] on div "Topics Covered Select Primary Content Focus Phonological Awareness Phonics Flue…" at bounding box center [257, 461] width 466 height 110
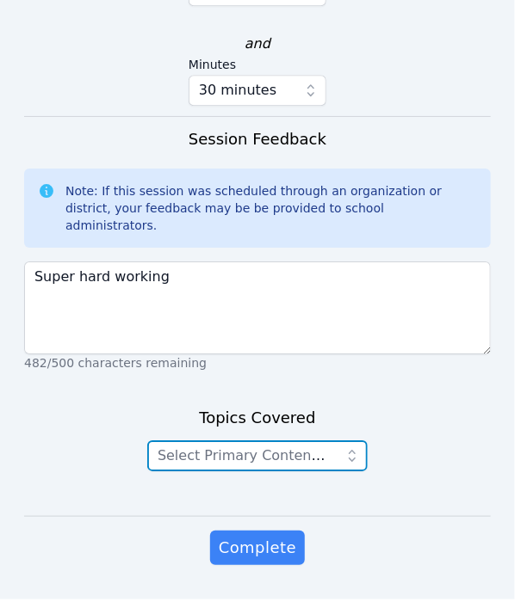
scroll to position [2203, 0]
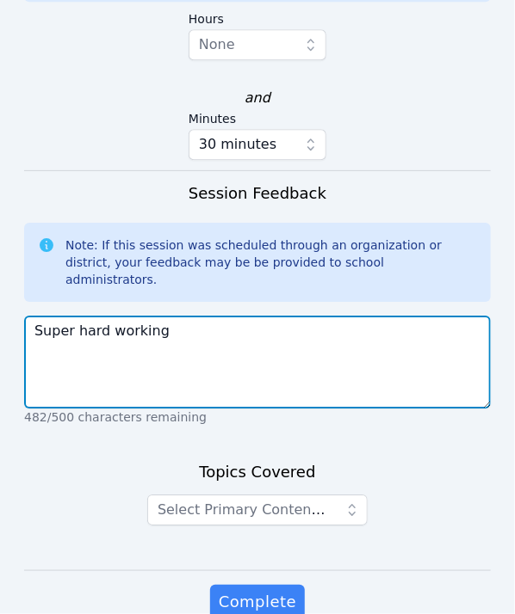
click at [188, 316] on textarea "Super hard working" at bounding box center [257, 362] width 466 height 93
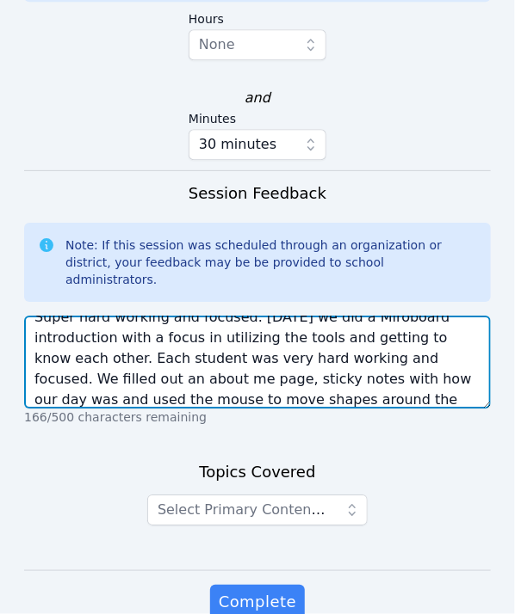
scroll to position [34, 0]
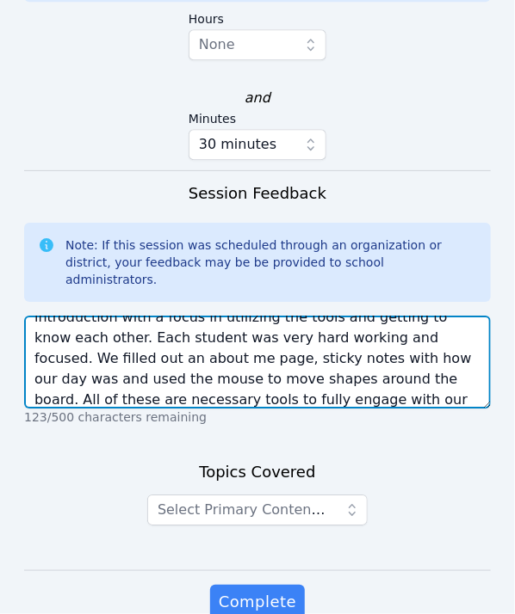
type textarea "Super hard working and focused. Today we did a Miroboard introduction with a fo…"
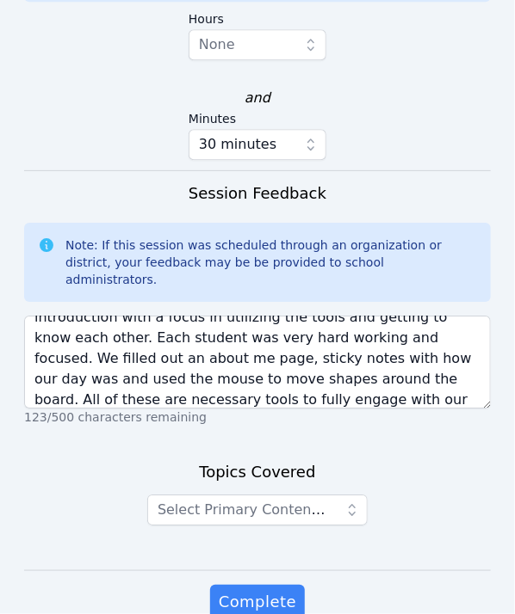
click at [194, 585] on div "Complete" at bounding box center [257, 619] width 466 height 69
click at [245, 590] on span "Complete" at bounding box center [257, 602] width 77 height 24
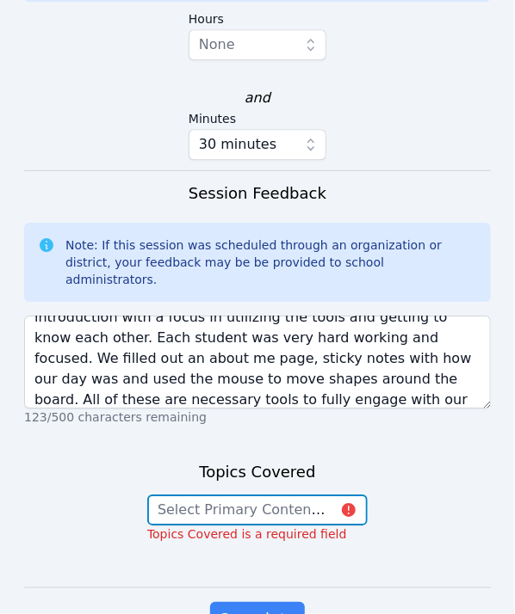
click at [265, 495] on button "Select Primary Content Focus" at bounding box center [257, 510] width 220 height 31
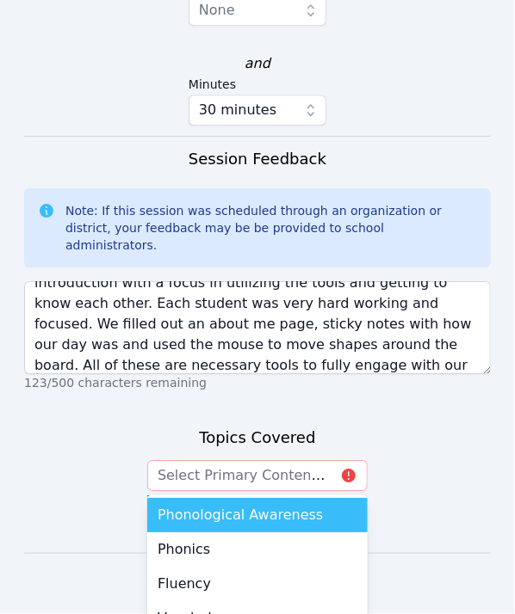
scroll to position [2257, 0]
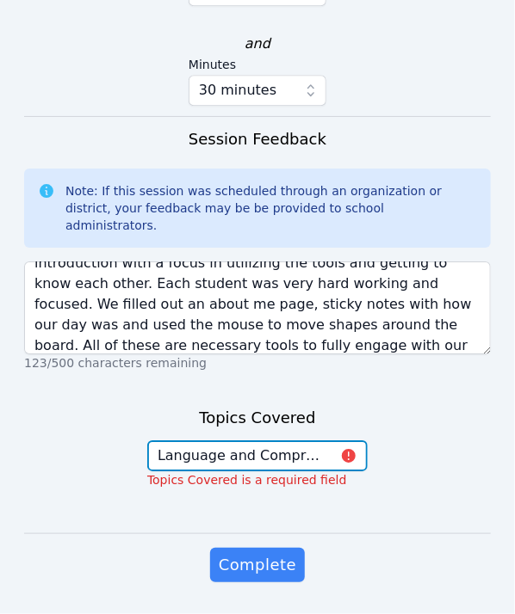
scroll to position [2220, 0]
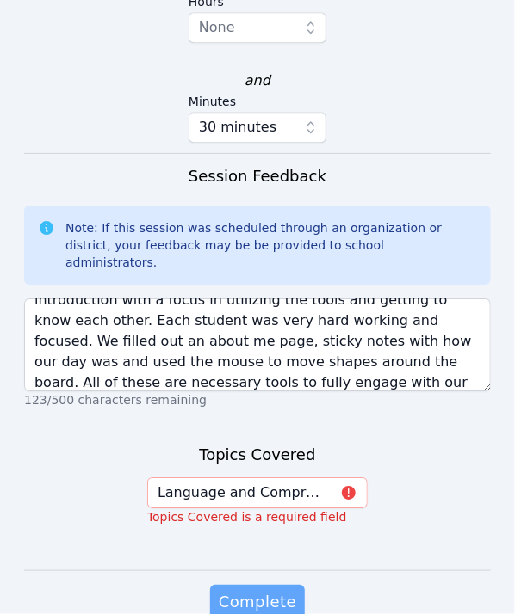
click at [247, 590] on span "Complete" at bounding box center [257, 602] width 77 height 24
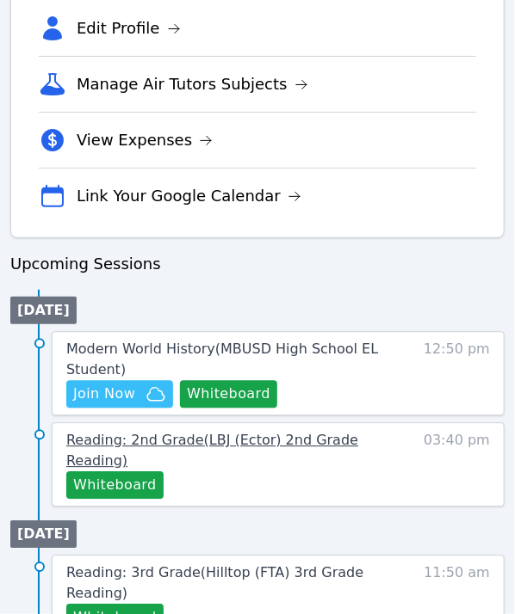
scroll to position [13, 0]
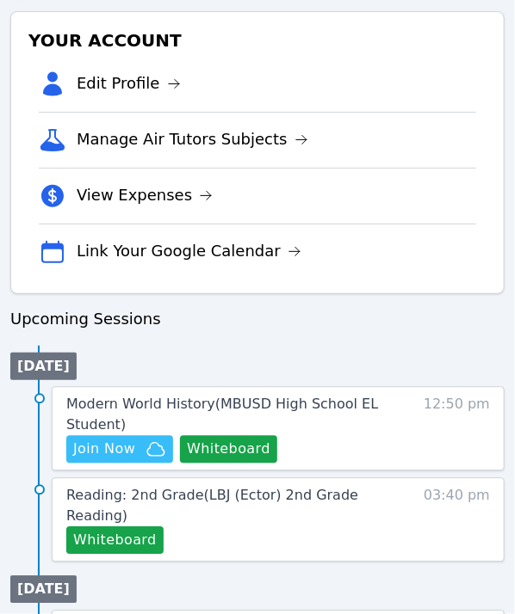
scroll to position [602, 0]
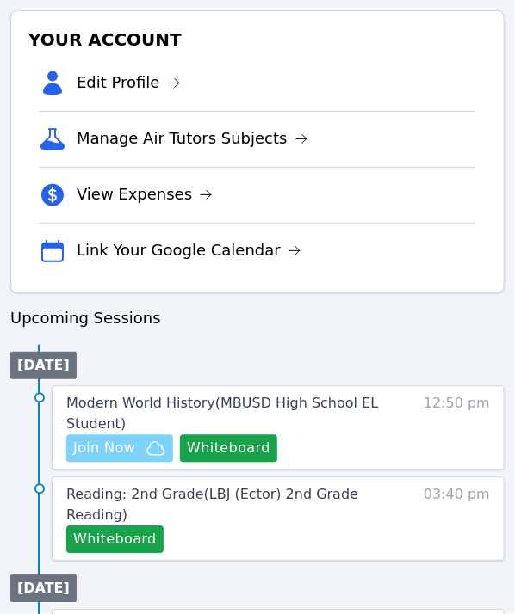
click at [143, 443] on span "Join Now" at bounding box center [119, 449] width 93 height 21
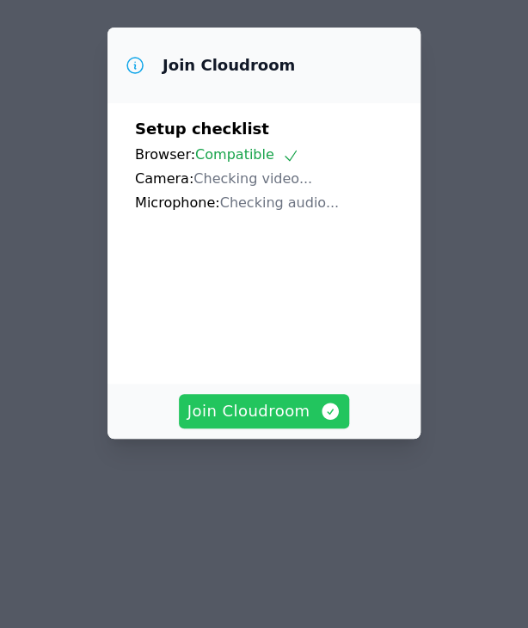
click at [299, 399] on span "Join Cloudroom" at bounding box center [265, 411] width 154 height 24
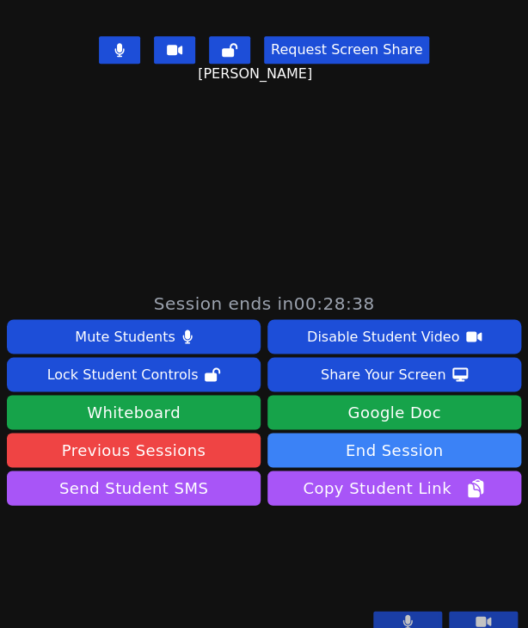
scroll to position [344, 0]
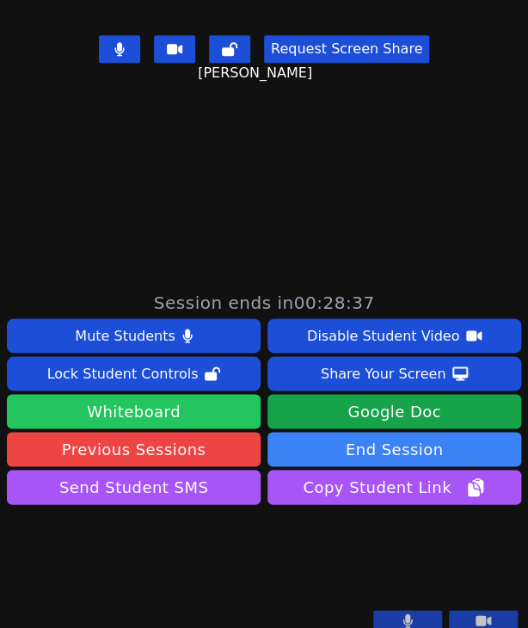
click at [138, 411] on button "Whiteboard" at bounding box center [134, 411] width 254 height 34
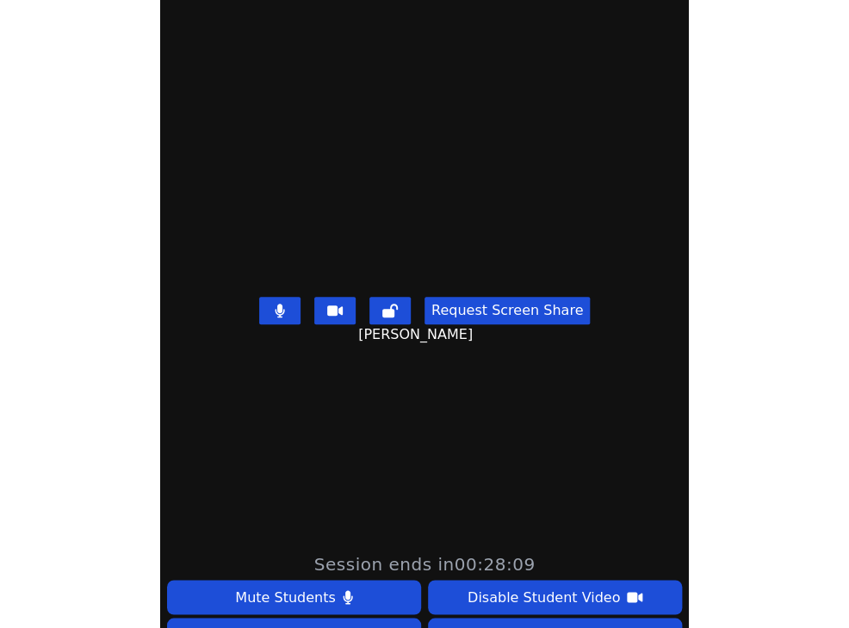
scroll to position [0, 0]
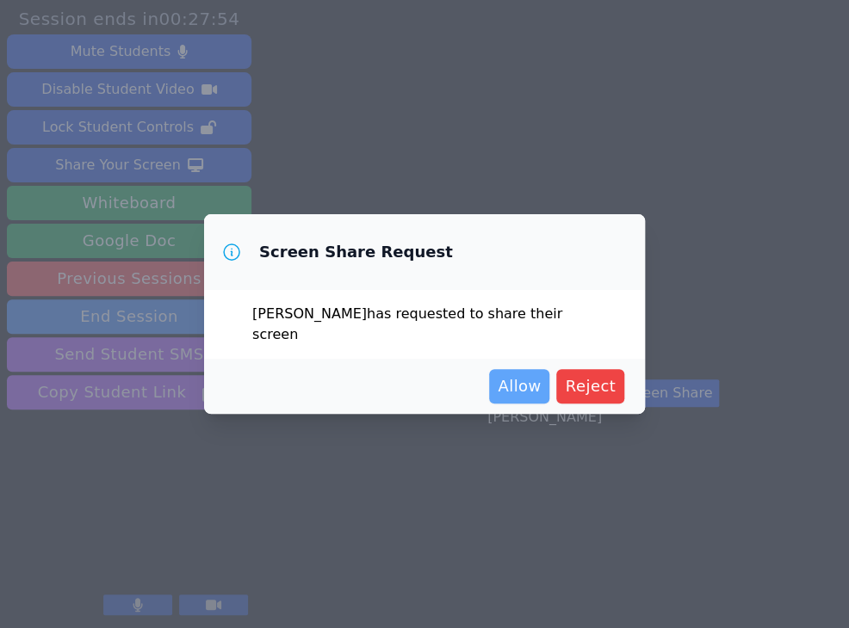
click at [518, 374] on span "Allow" at bounding box center [518, 386] width 43 height 24
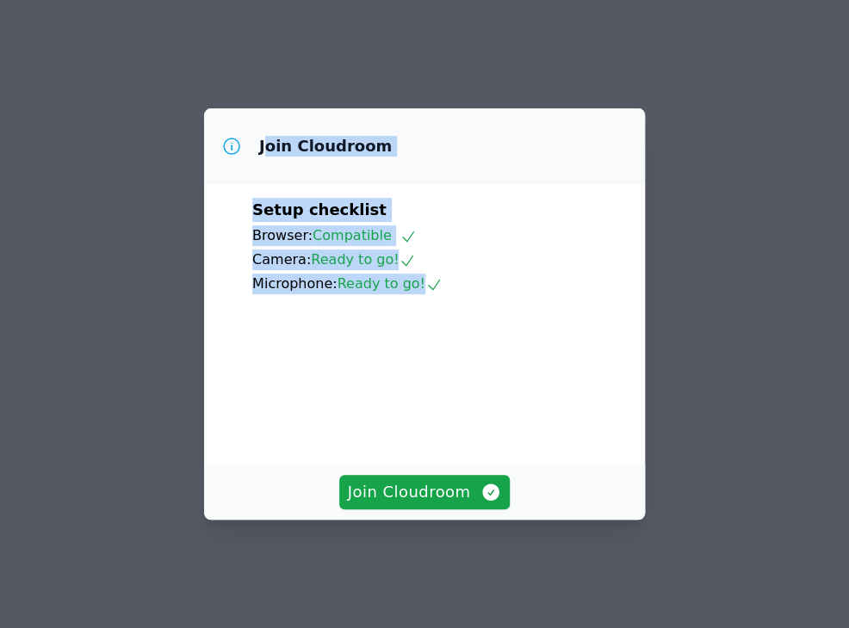
drag, startPoint x: 287, startPoint y: 176, endPoint x: 312, endPoint y: 436, distance: 261.1
click at [312, 433] on div "Join Cloudroom Setup checklist Browser: Compatible Camera: Ready to go! Microph…" at bounding box center [424, 313] width 441 height 411
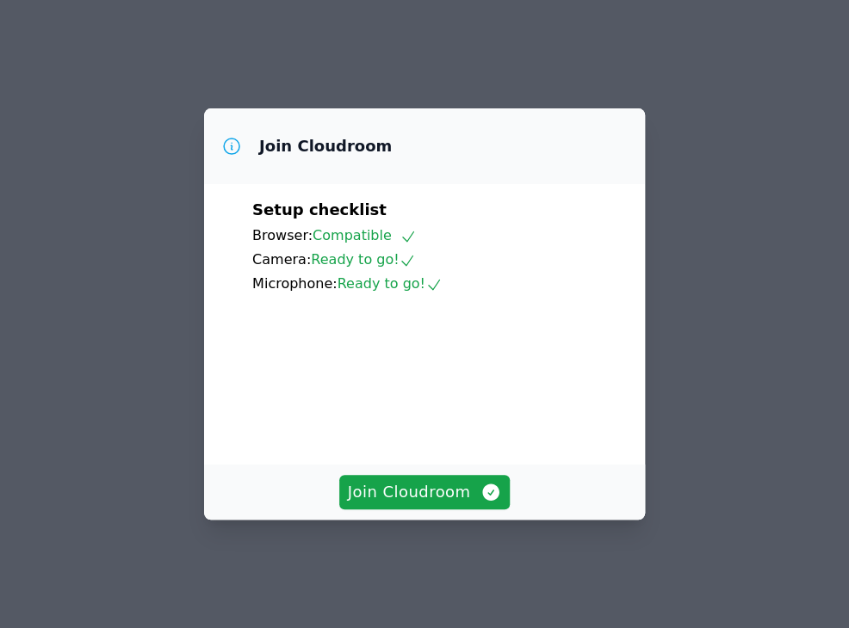
click at [403, 537] on div "Join Cloudroom Setup checklist Browser: Compatible Camera: Ready to go! Microph…" at bounding box center [424, 314] width 849 height 628
click at [408, 504] on span "Join Cloudroom" at bounding box center [425, 492] width 154 height 24
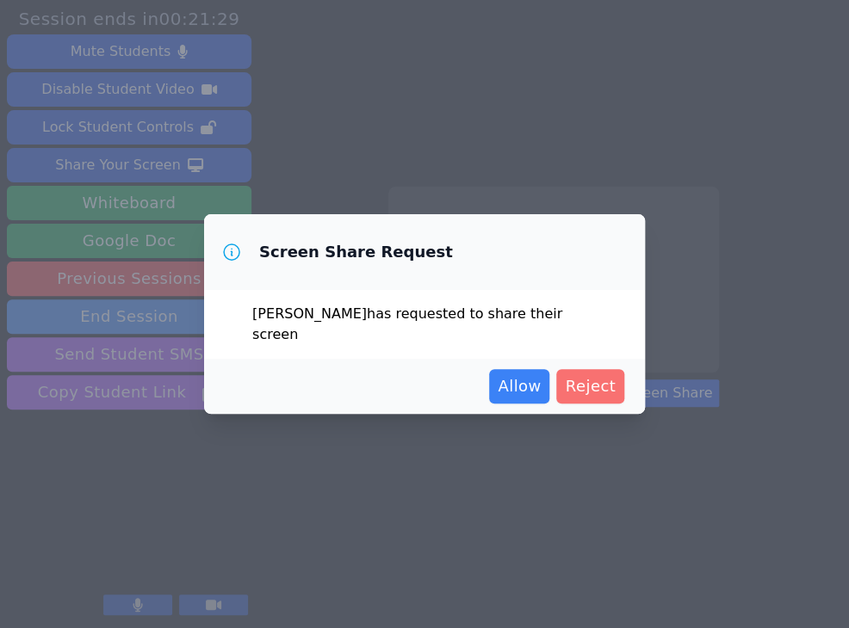
click at [590, 374] on span "Reject" at bounding box center [590, 386] width 51 height 24
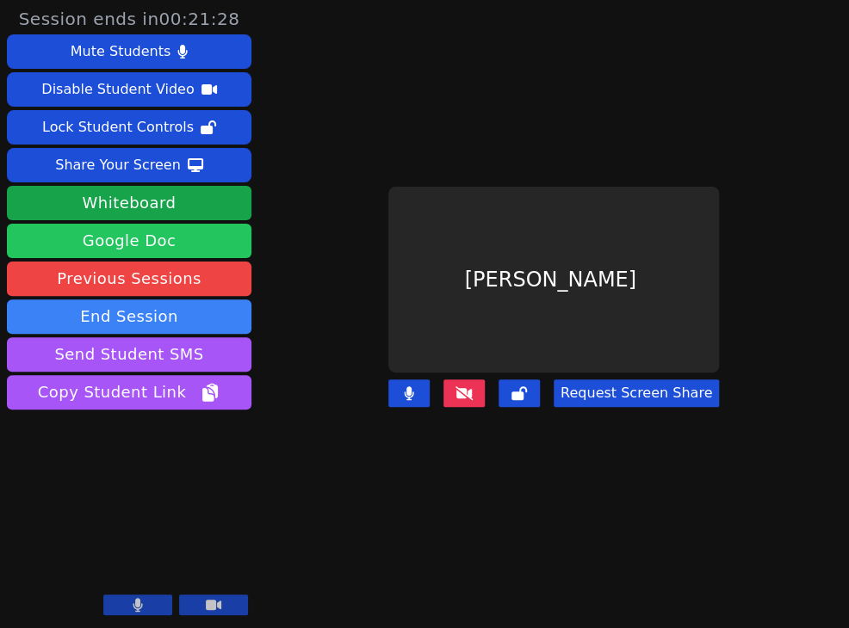
click at [196, 227] on link "Google Doc" at bounding box center [129, 241] width 244 height 34
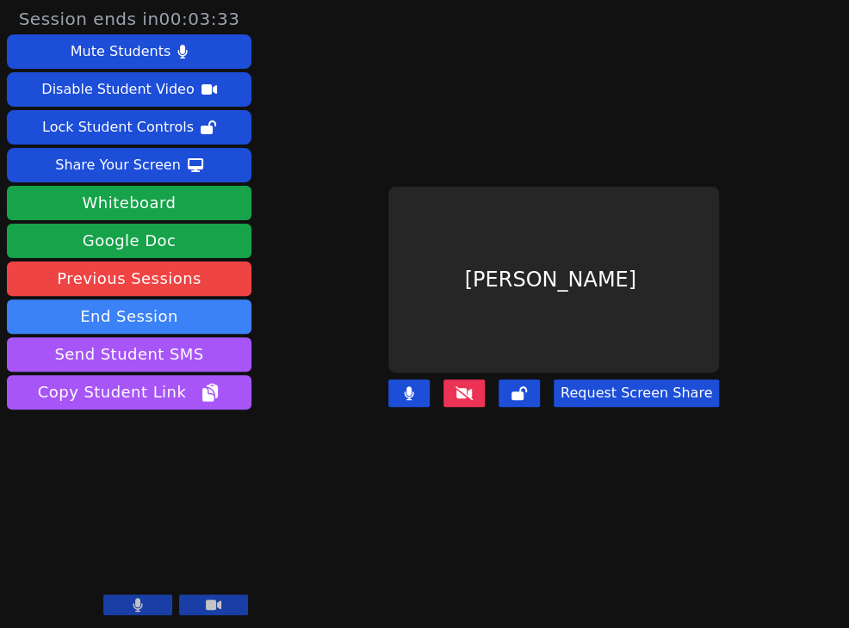
click at [818, 516] on div "Session ends in 00:03:33 Mute Students Disable Student Video Lock Student Contr…" at bounding box center [424, 314] width 849 height 628
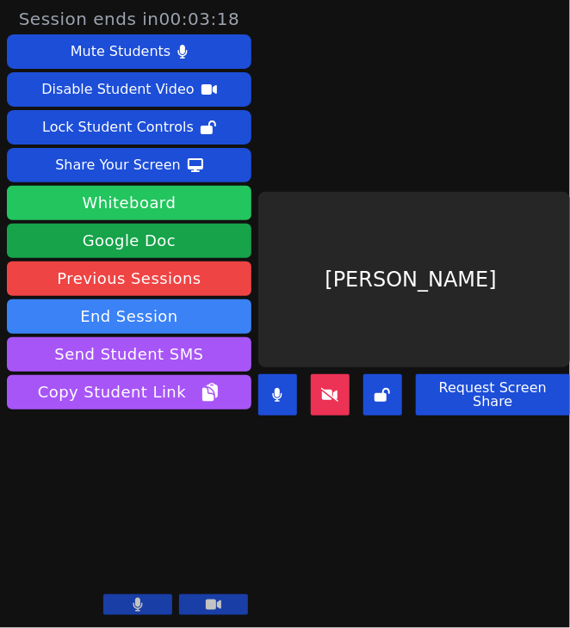
click at [138, 211] on button "Whiteboard" at bounding box center [129, 203] width 244 height 34
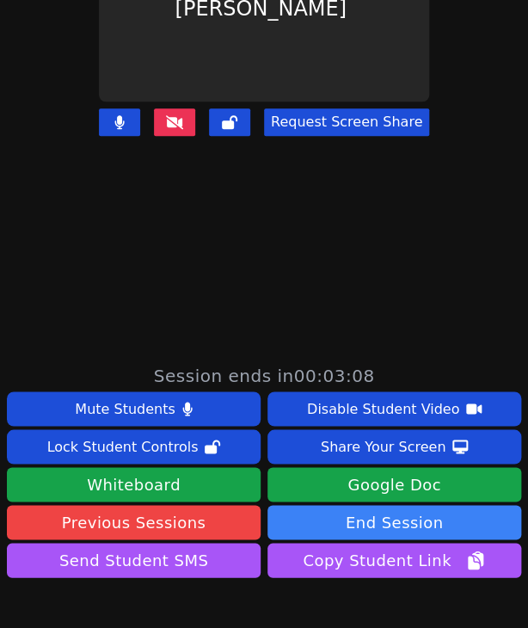
scroll to position [513, 0]
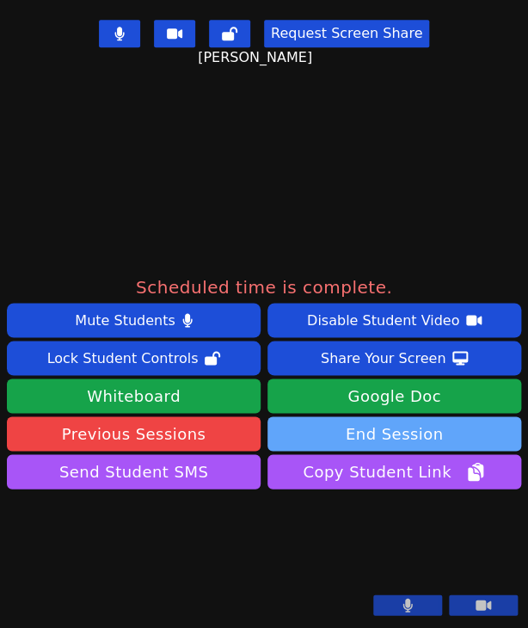
click at [421, 417] on button "End Session" at bounding box center [395, 434] width 254 height 34
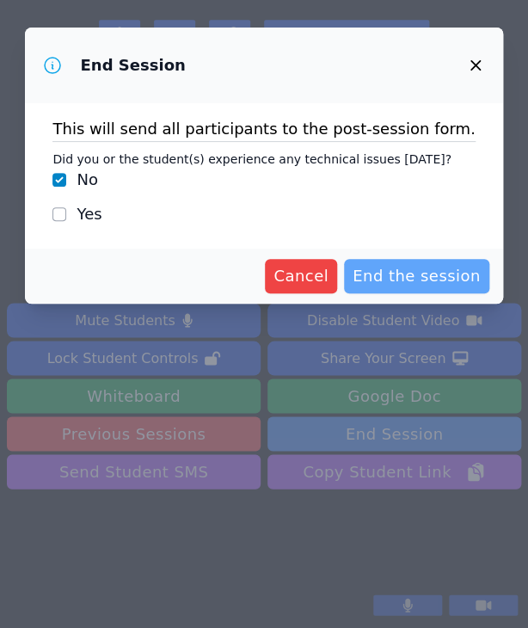
click at [417, 287] on span "End the session" at bounding box center [417, 276] width 128 height 24
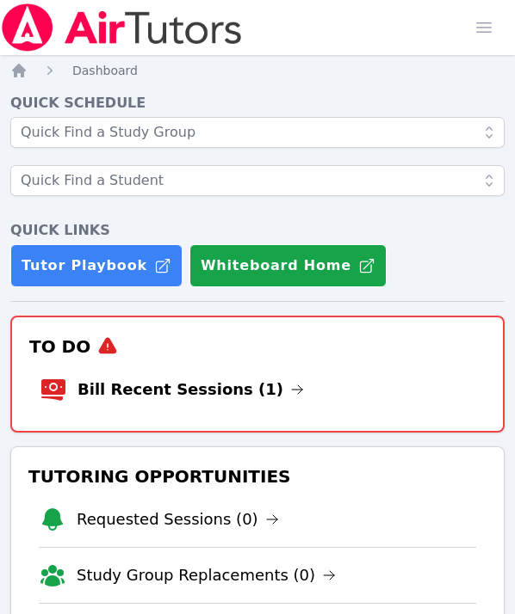
scroll to position [729, 0]
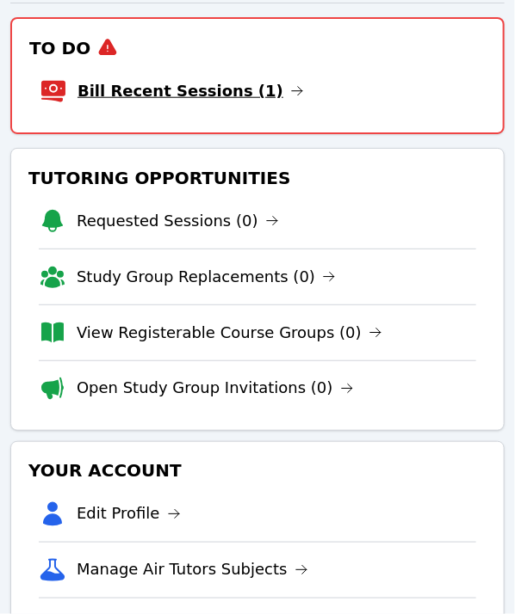
click at [151, 96] on link "Bill Recent Sessions (1)" at bounding box center [190, 91] width 226 height 24
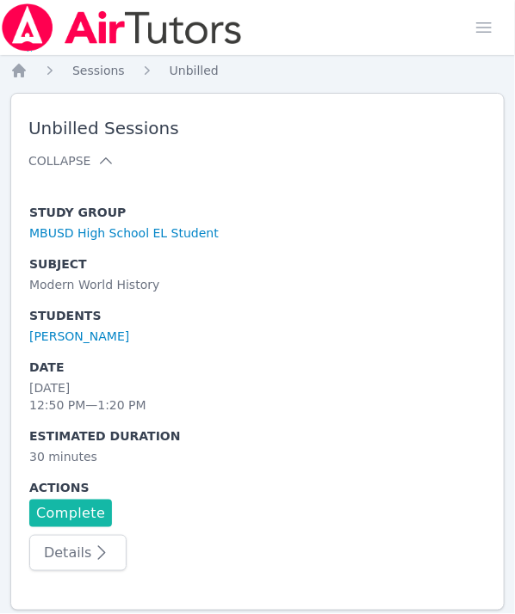
click at [46, 504] on link "Complete" at bounding box center [70, 514] width 83 height 28
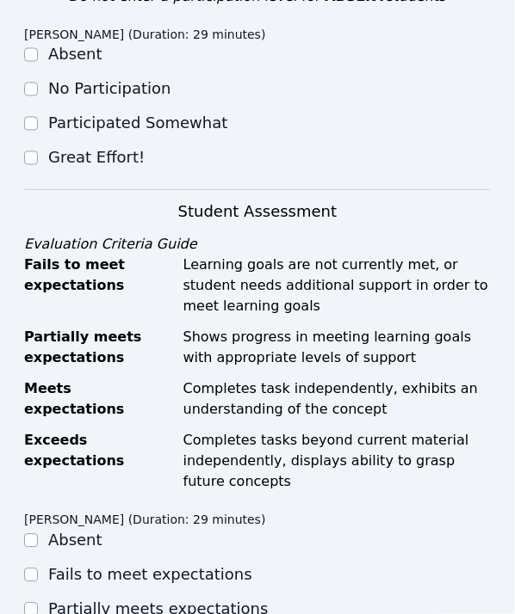
scroll to position [615, 0]
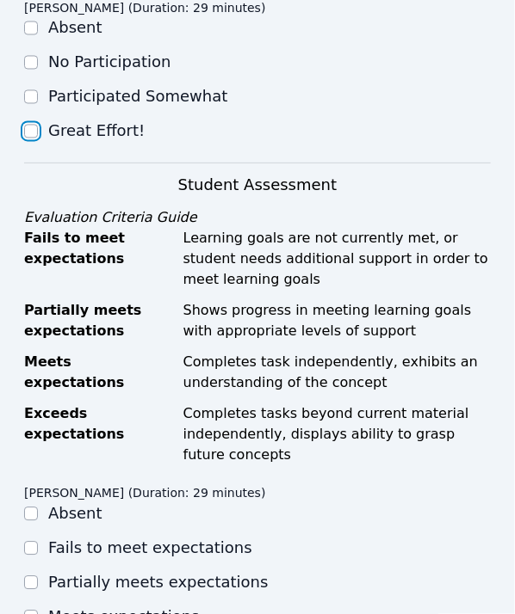
click at [29, 135] on input "Great Effort!" at bounding box center [31, 132] width 14 height 14
checkbox input "true"
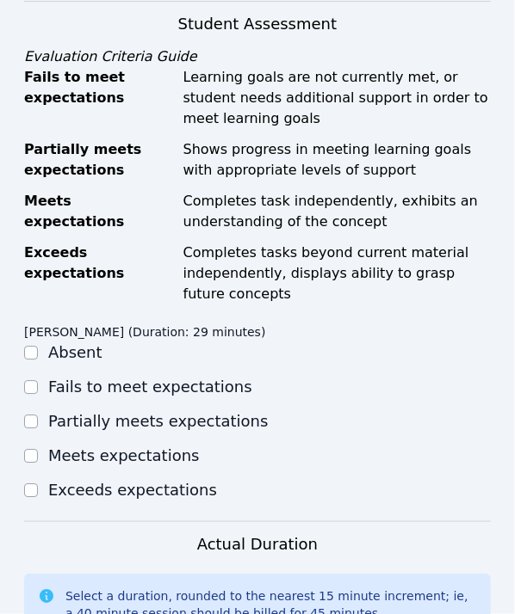
scroll to position [1046, 0]
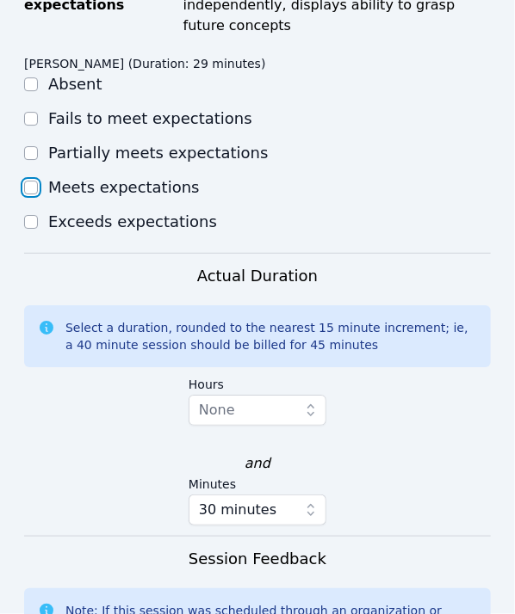
click at [35, 182] on input "Meets expectations" at bounding box center [31, 188] width 14 height 14
checkbox input "true"
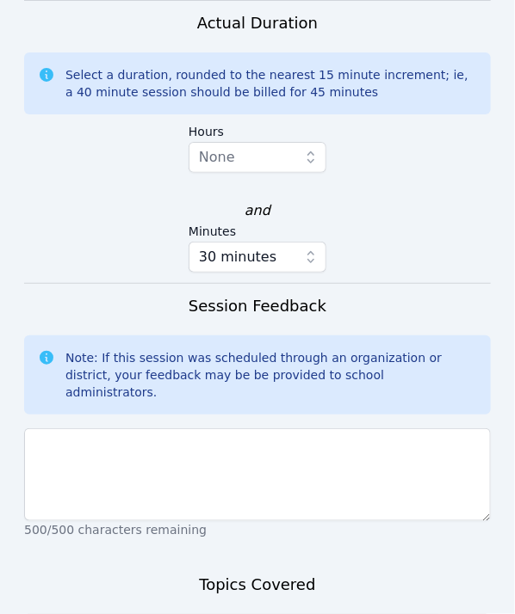
scroll to position [1476, 0]
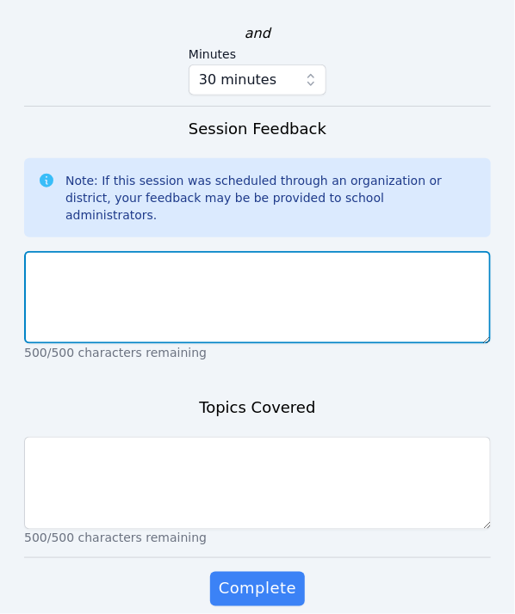
click at [171, 275] on textarea at bounding box center [257, 297] width 466 height 93
type textarea "Hard working and focused"
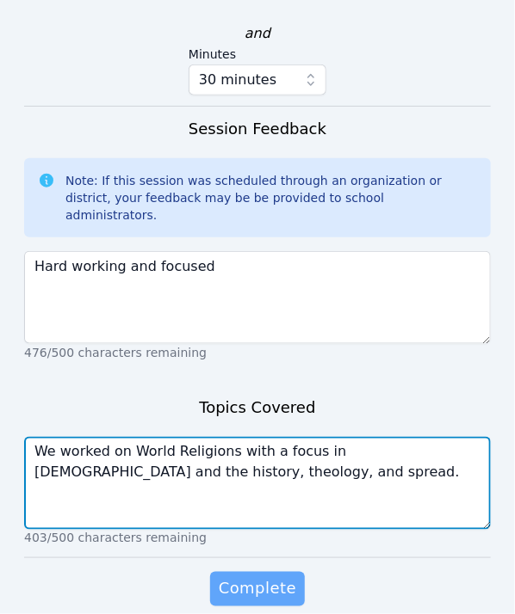
type textarea "We worked on World Religions with a focus in [DEMOGRAPHIC_DATA] and the history…"
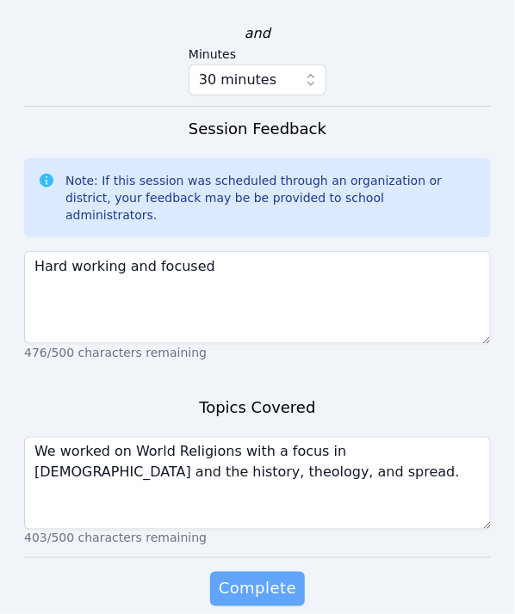
click at [285, 580] on span "Complete" at bounding box center [257, 589] width 77 height 24
